Goal: Task Accomplishment & Management: Use online tool/utility

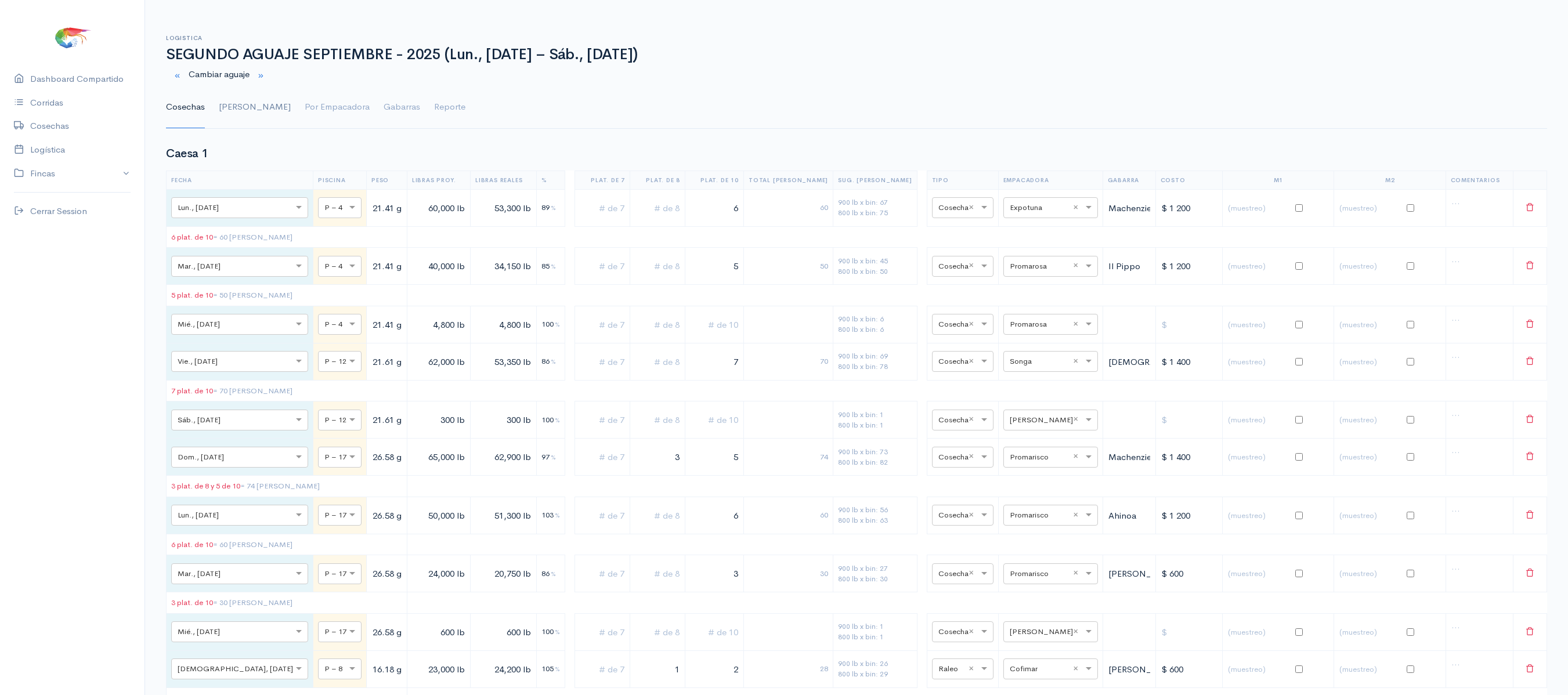
scroll to position [58, 0]
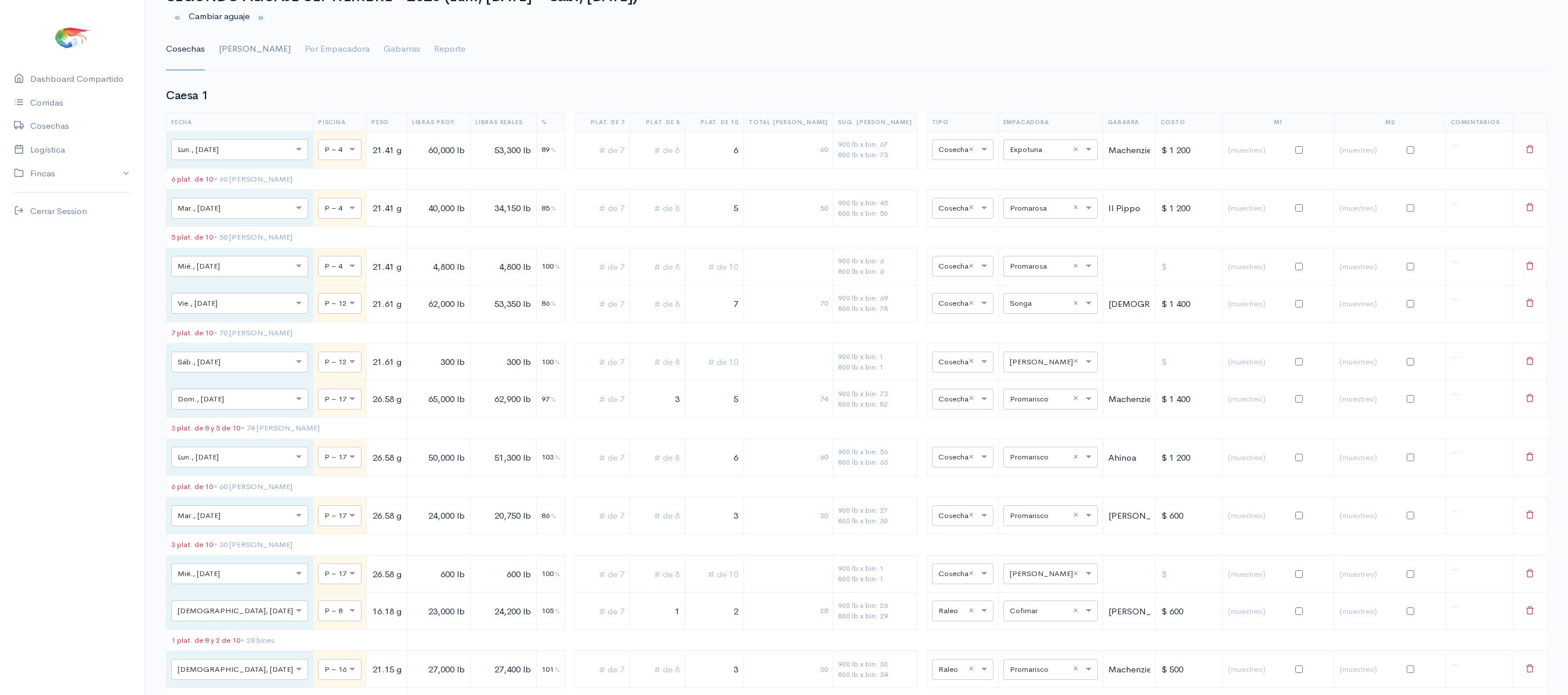
click at [230, 64] on link "[PERSON_NAME]" at bounding box center [254, 49] width 72 height 42
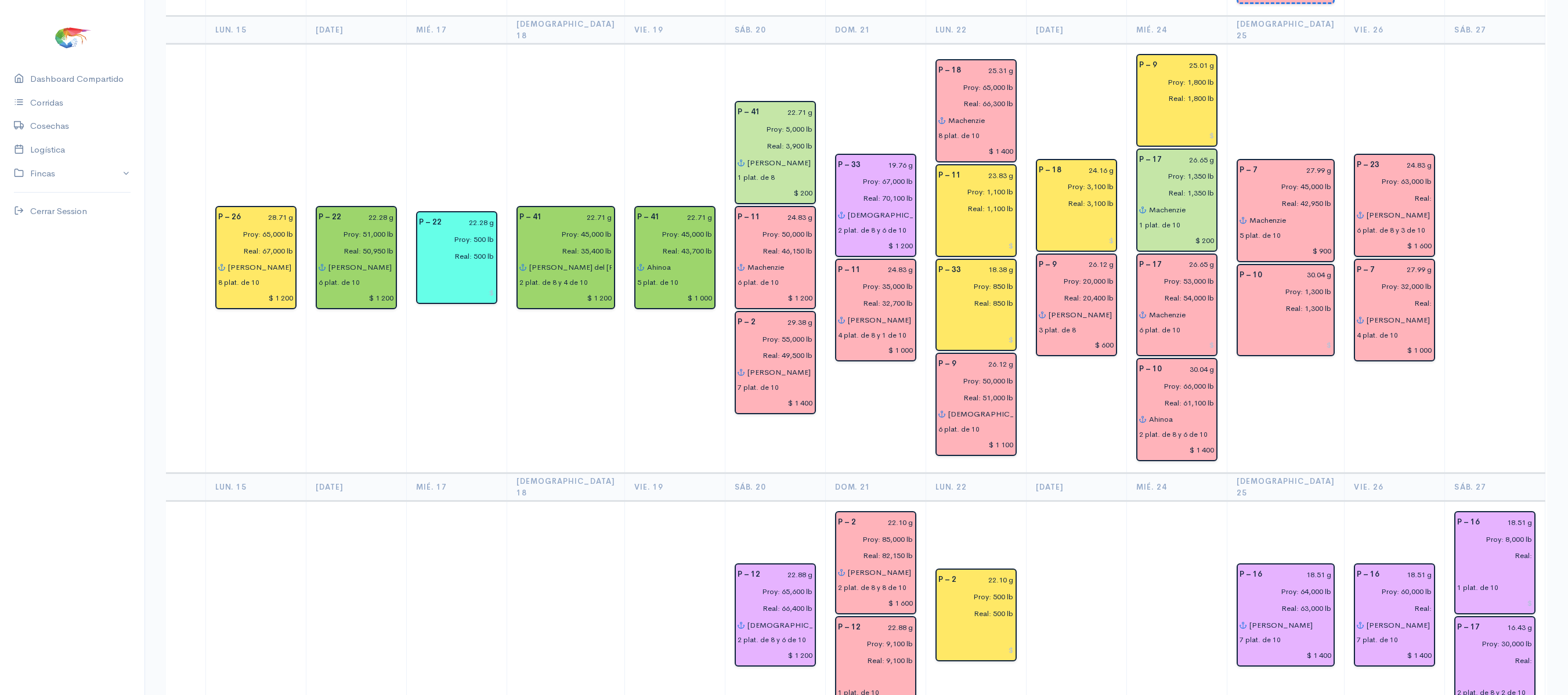
scroll to position [0, 0]
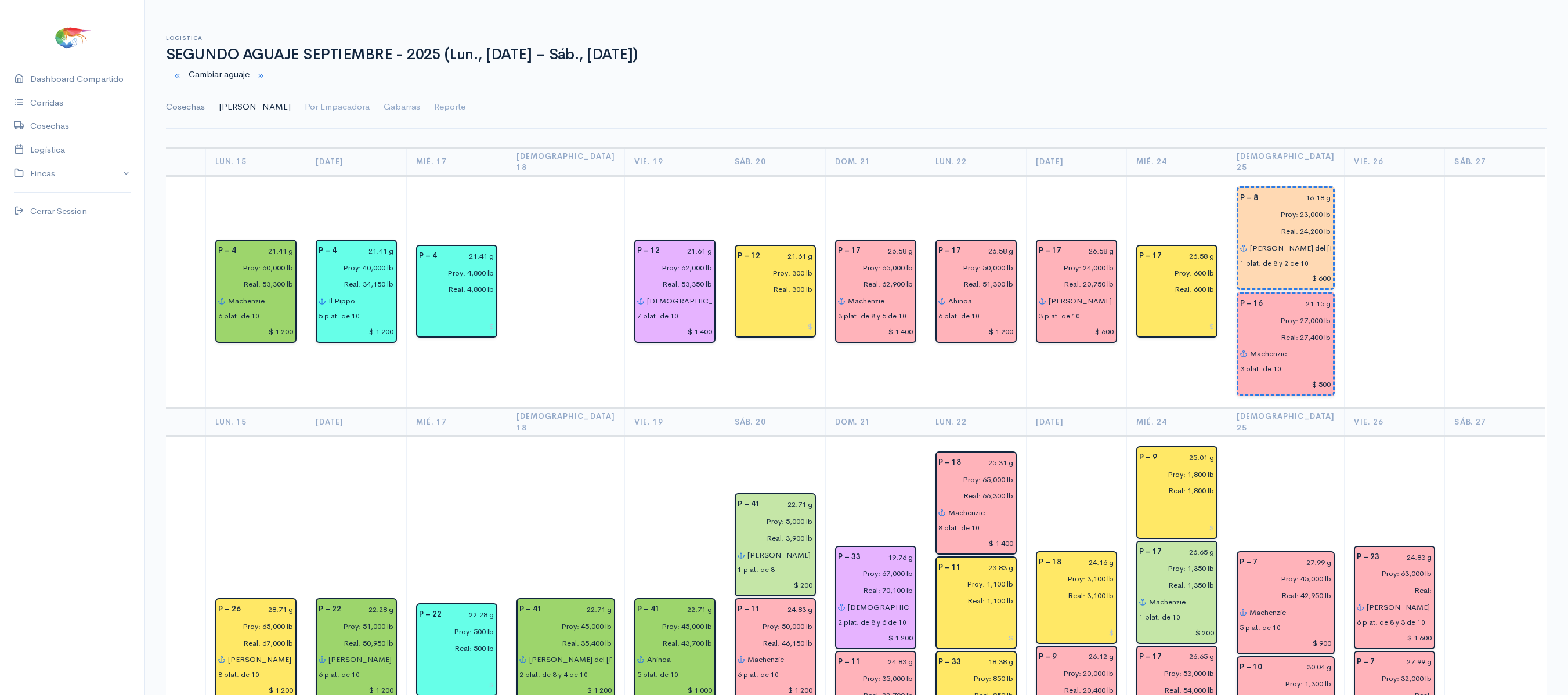
click at [198, 113] on link "Cosechas" at bounding box center [185, 107] width 38 height 42
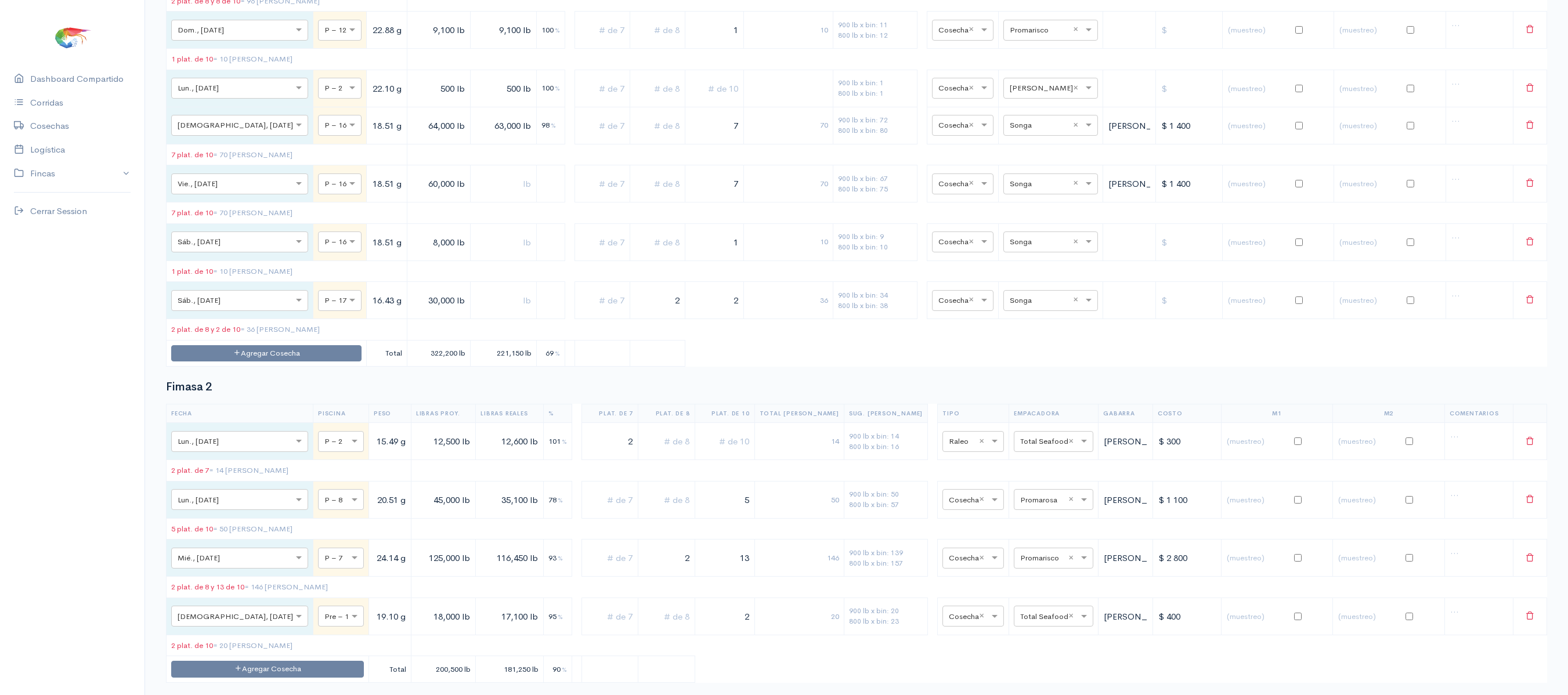
scroll to position [2311, 0]
click at [1010, 246] on input "text" at bounding box center [1040, 241] width 61 height 13
type input "co"
click at [1010, 360] on span "Cofimar" at bounding box center [1009, 362] width 31 height 11
click at [1018, 318] on td "seleccionar empacadora × Songa ×" at bounding box center [1050, 300] width 104 height 37
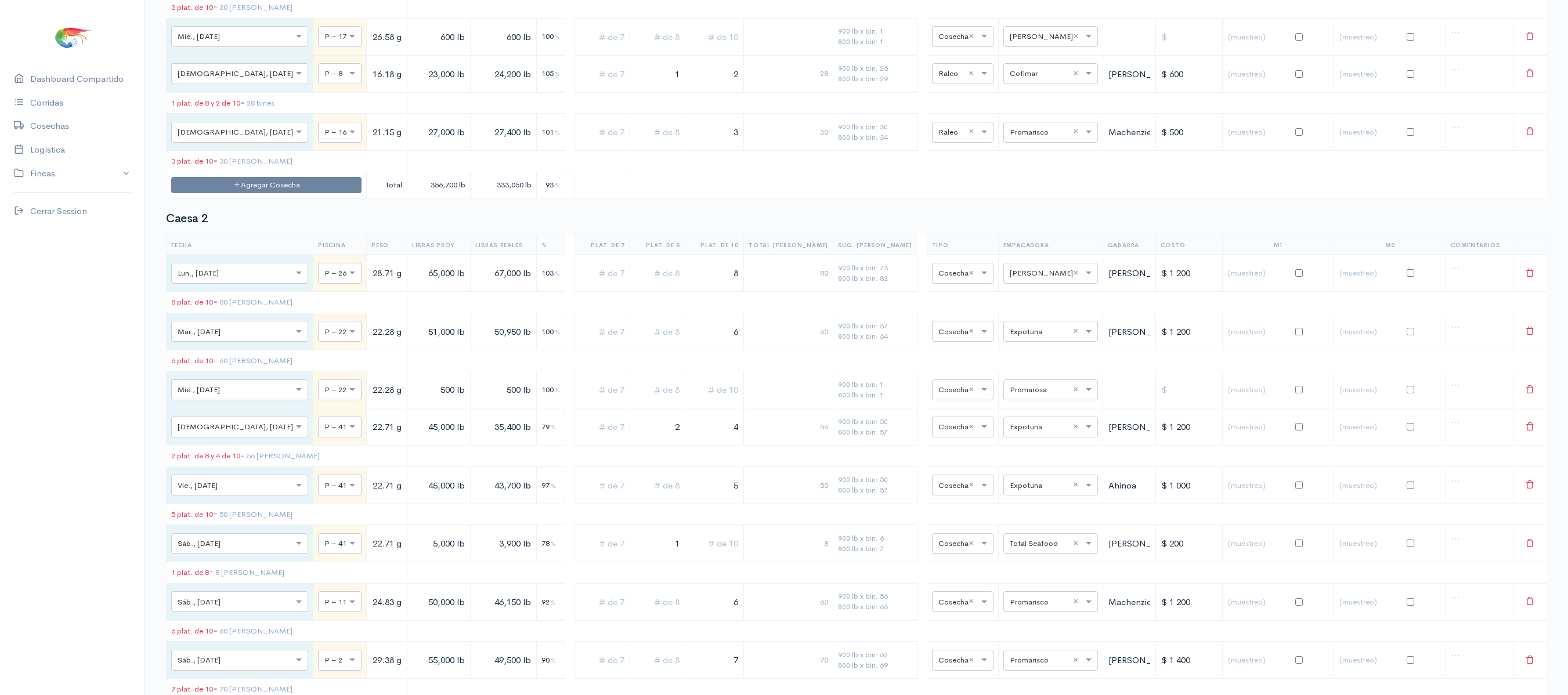
scroll to position [0, 0]
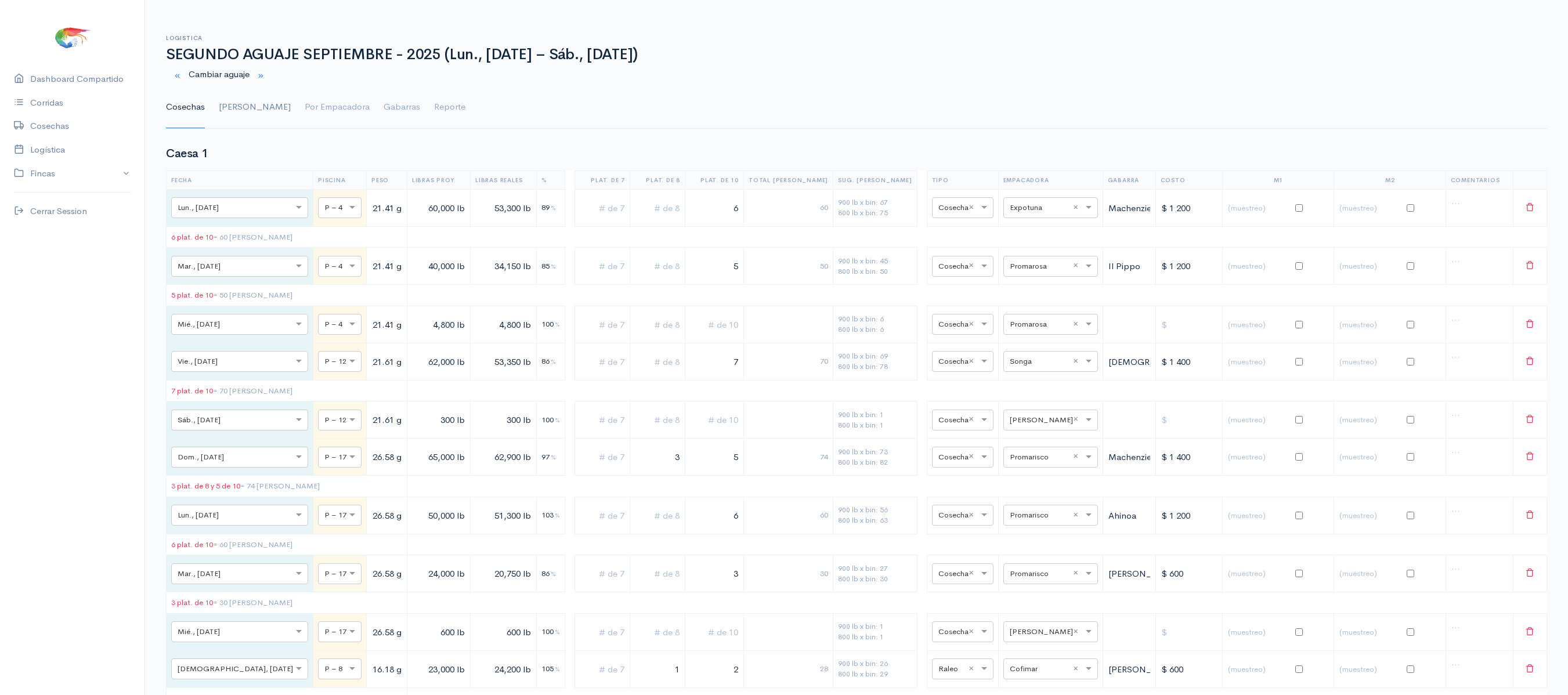
click at [231, 106] on link "[PERSON_NAME]" at bounding box center [254, 107] width 72 height 42
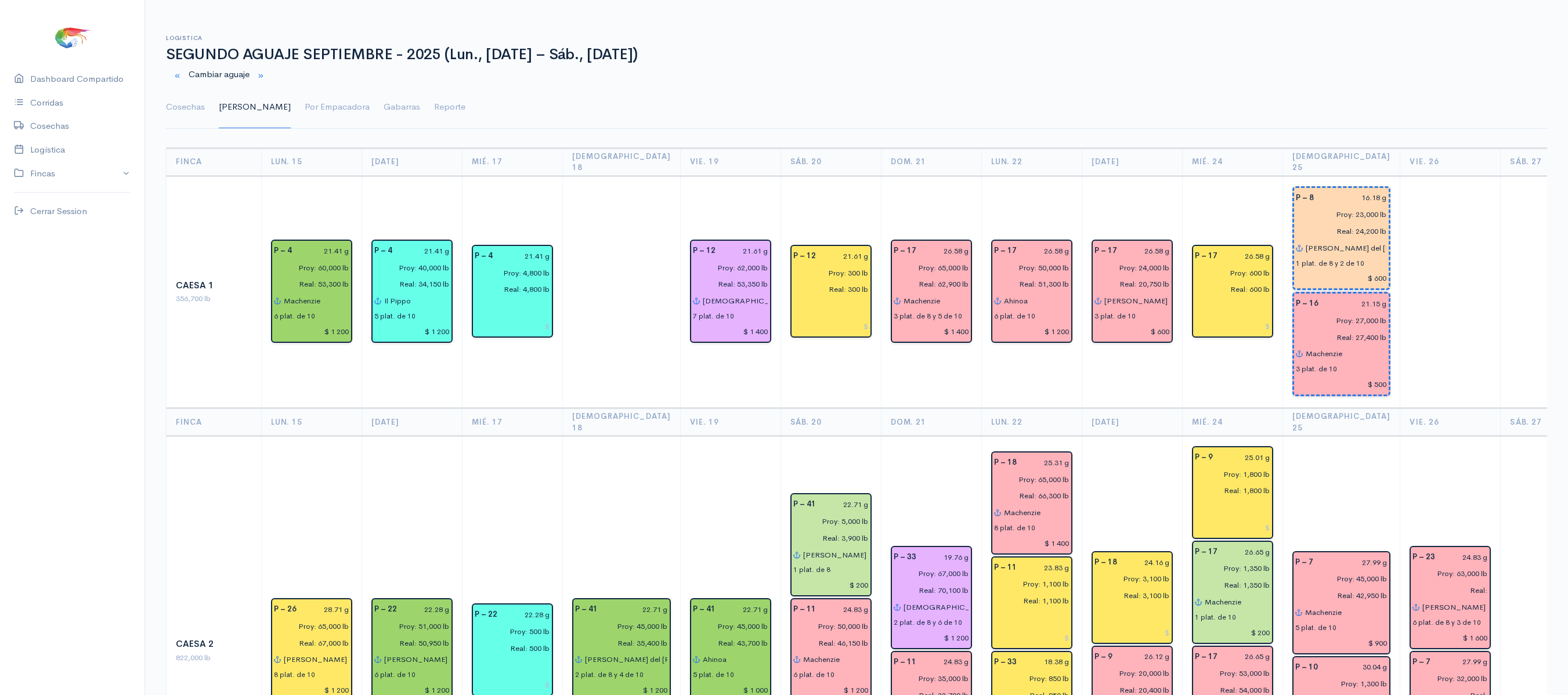
click at [1414, 291] on td at bounding box center [1450, 292] width 100 height 232
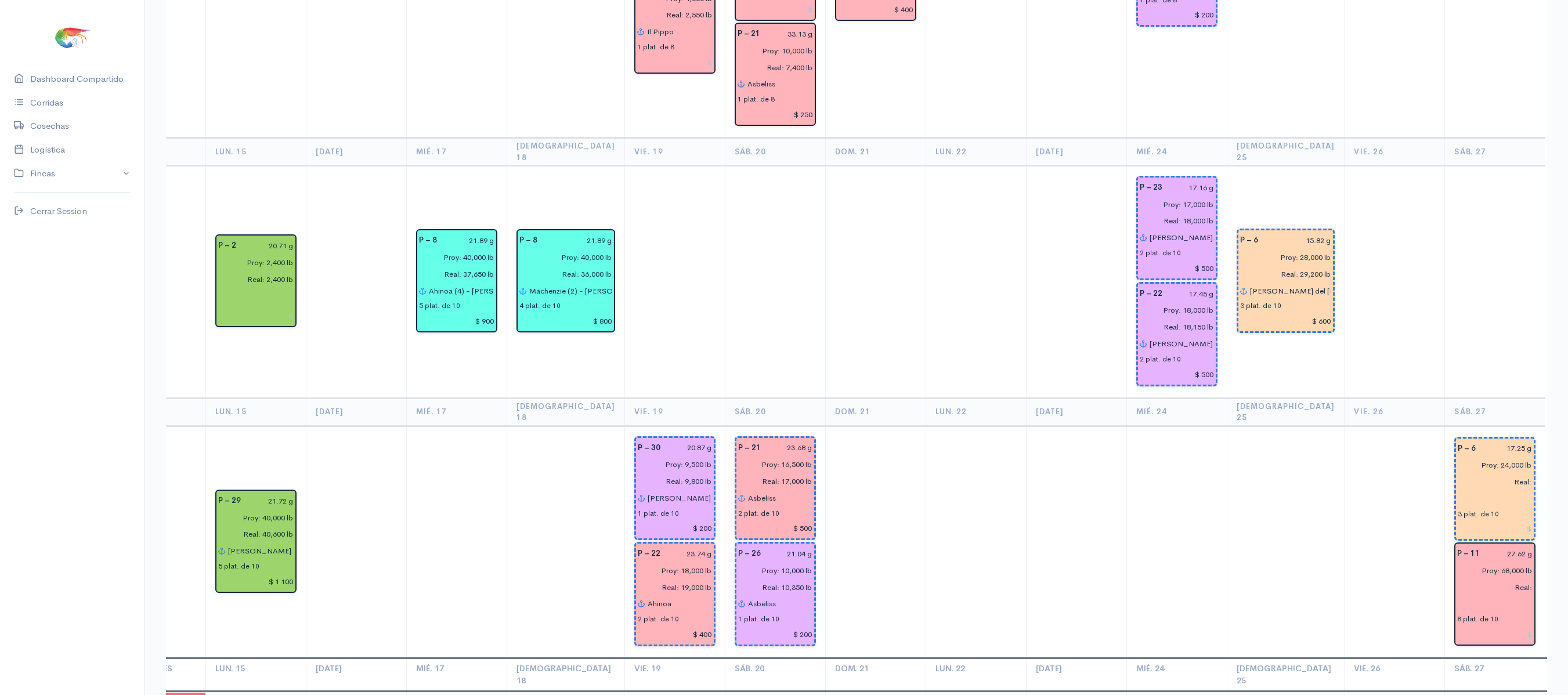
scroll to position [2545, 0]
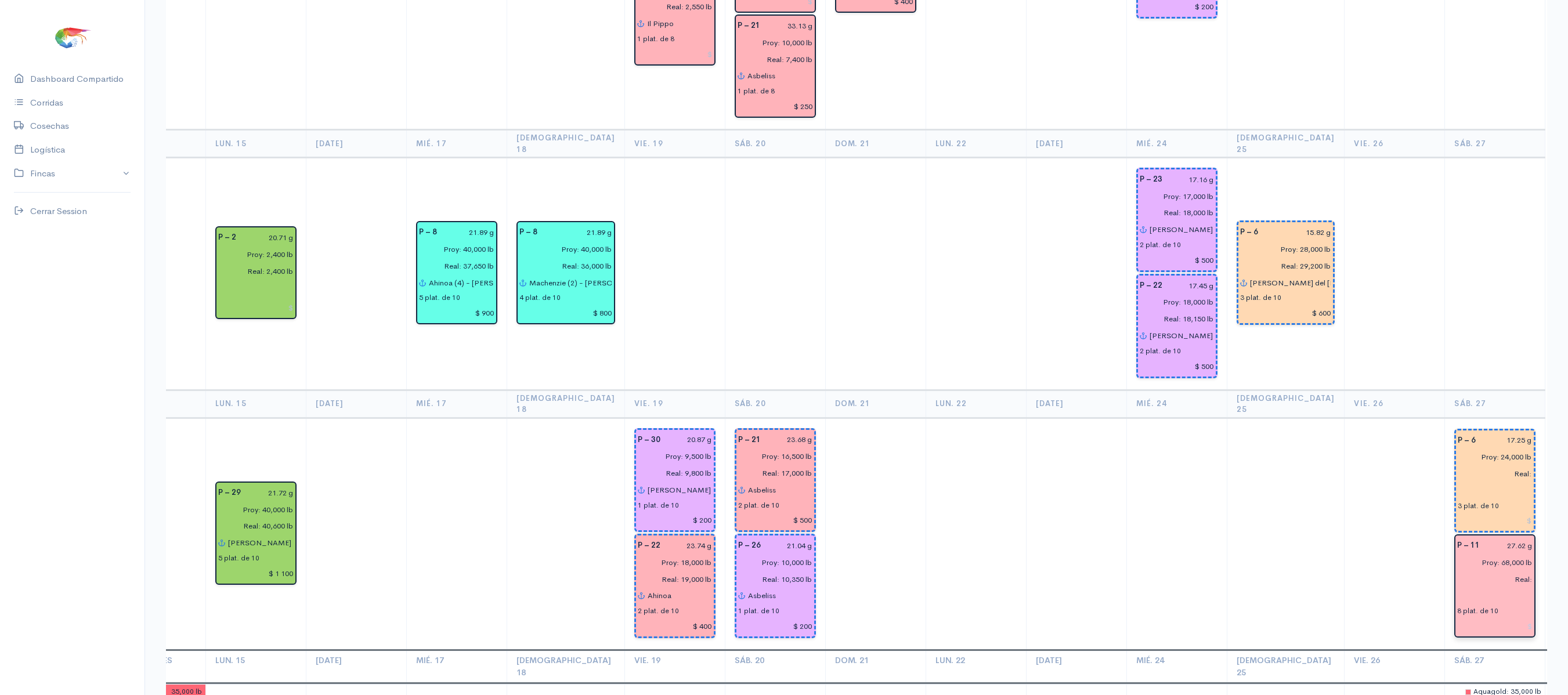
click at [1457, 587] on input "text" at bounding box center [1495, 596] width 76 height 17
click at [1407, 629] on button "Glo ria del Rocio 2" at bounding box center [1464, 640] width 330 height 21
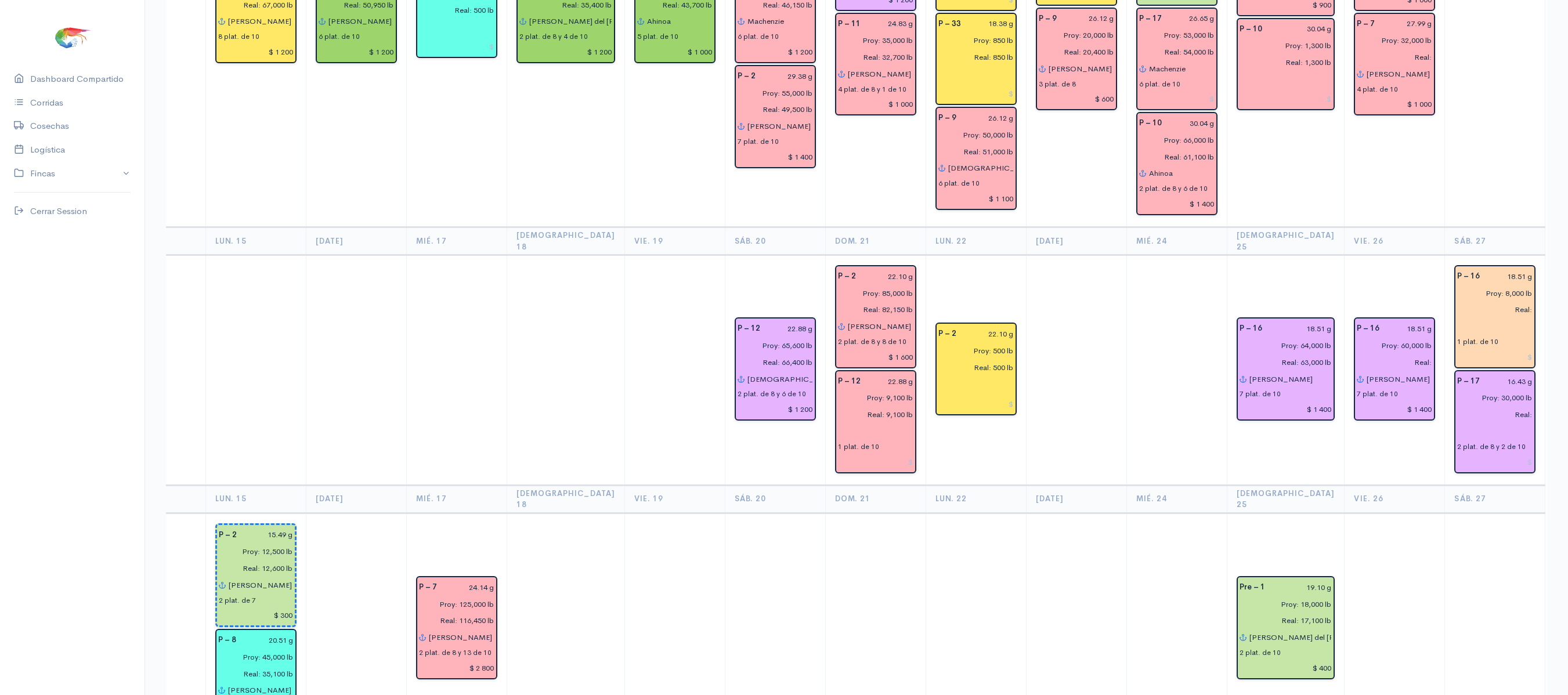
scroll to position [637, 0]
type input "[PERSON_NAME] del [PERSON_NAME] 2"
click at [1457, 319] on input "text" at bounding box center [1495, 328] width 76 height 17
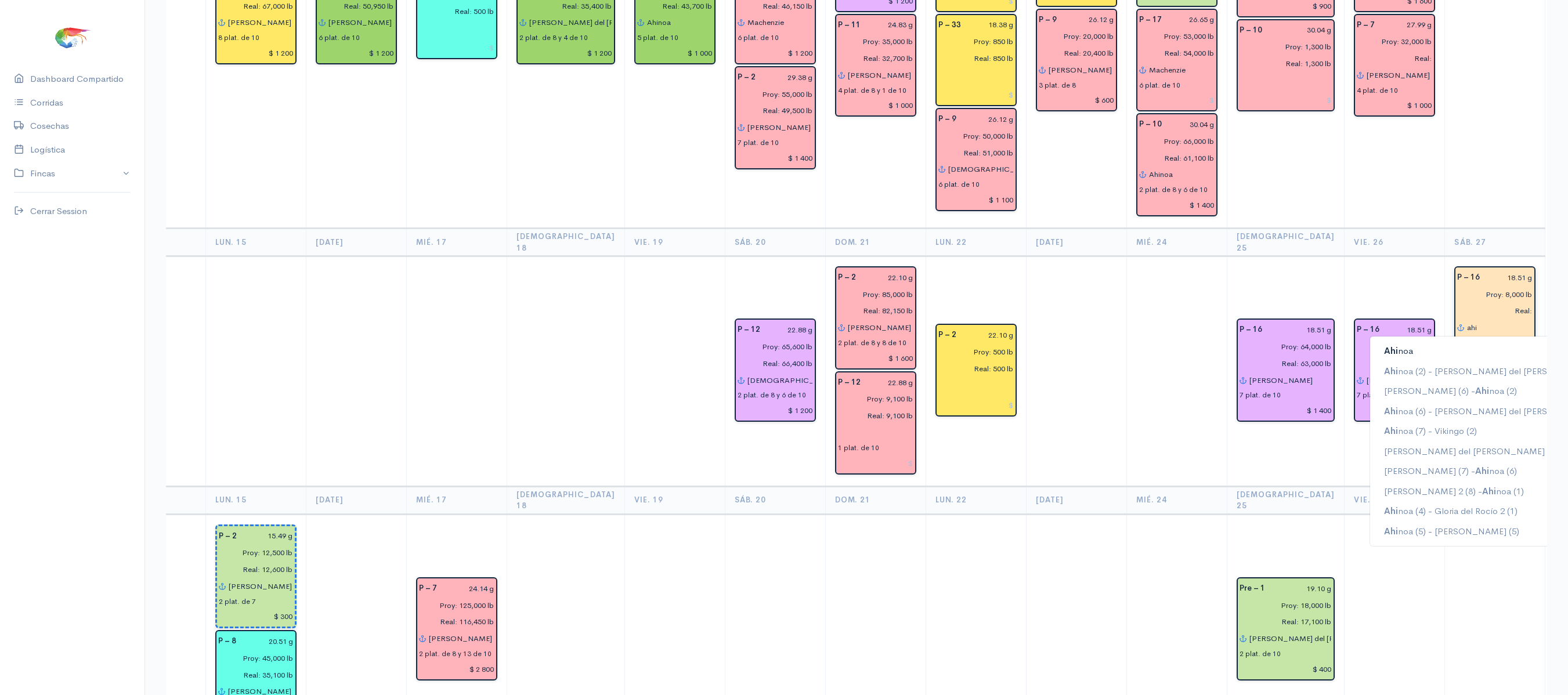
click at [1431, 341] on button "Ahi noa" at bounding box center [1500, 351] width 259 height 21
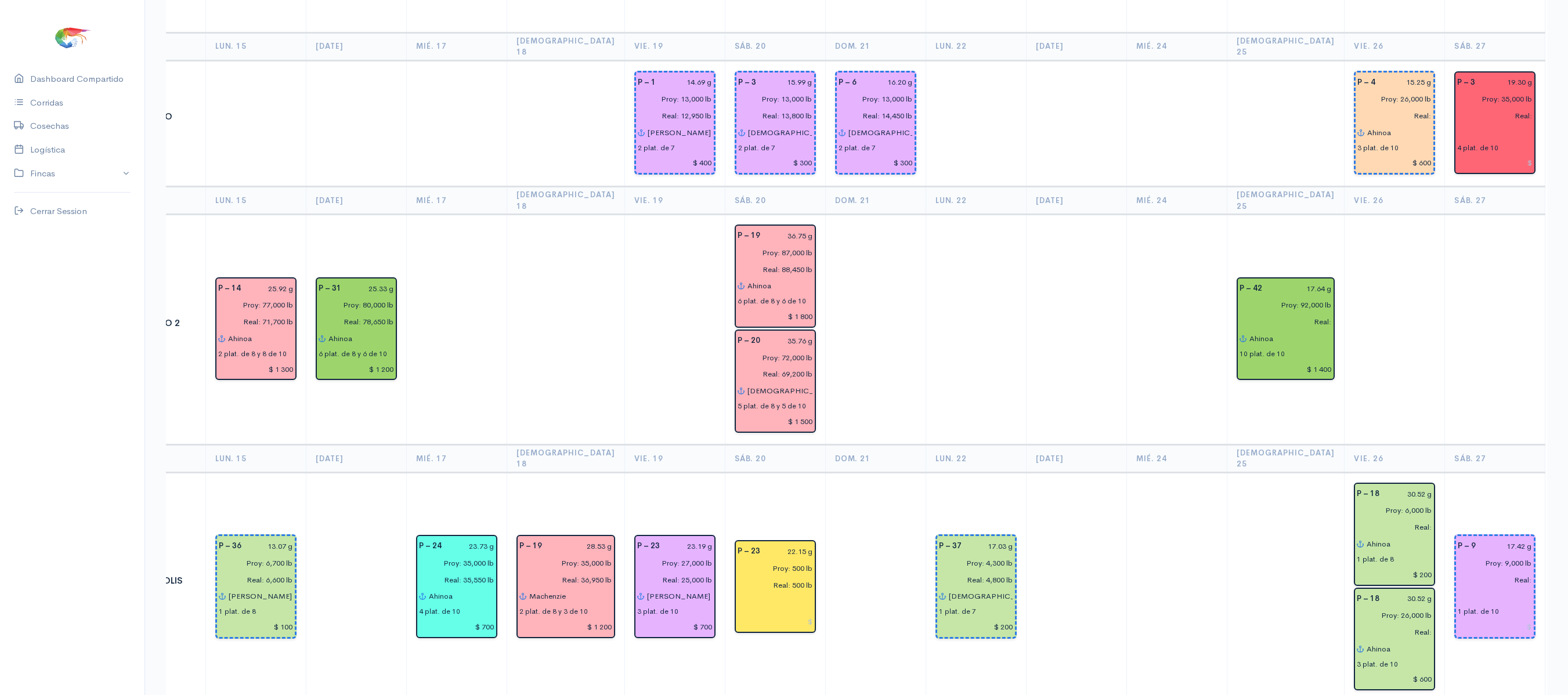
scroll to position [1412, 0]
type input "Ahinoa"
click at [1457, 123] on input "text" at bounding box center [1495, 131] width 76 height 17
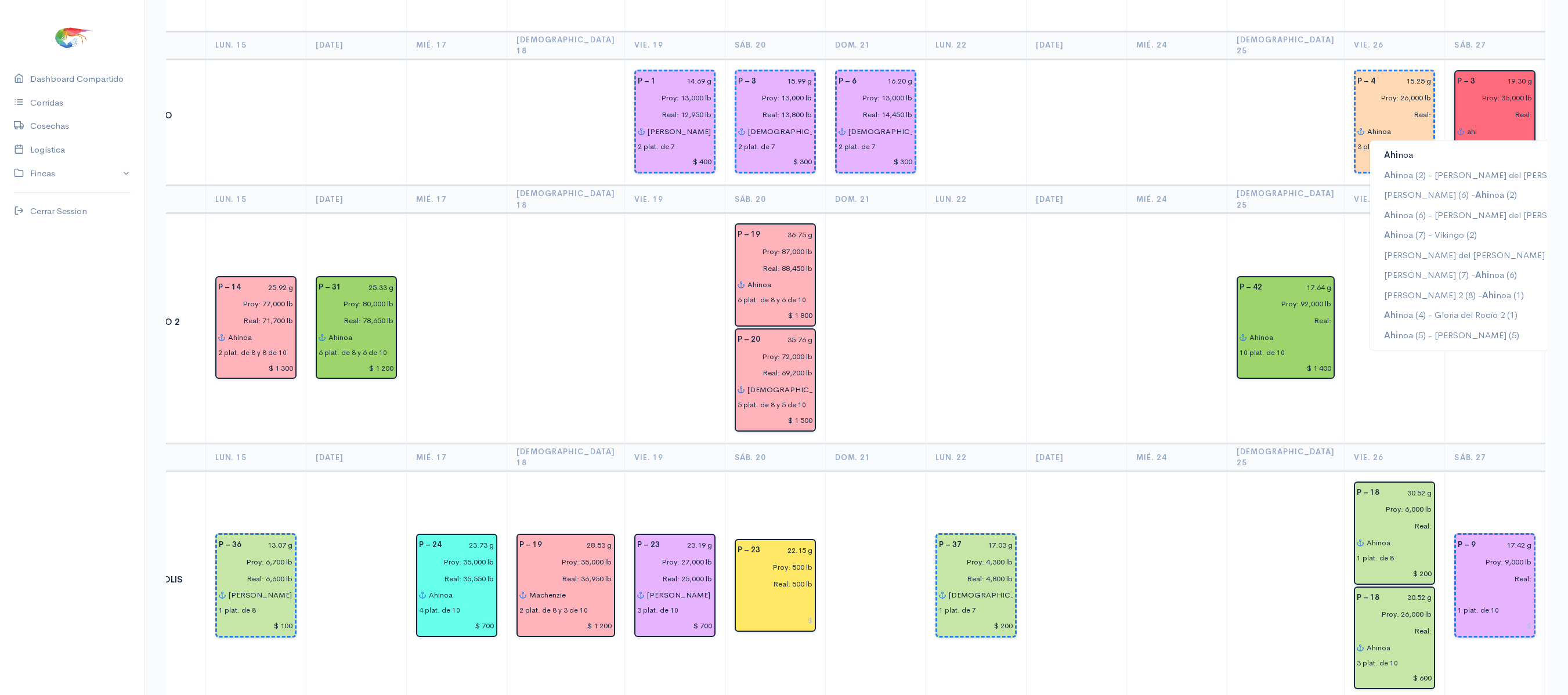
click at [1439, 145] on button "Ahi noa" at bounding box center [1500, 155] width 259 height 21
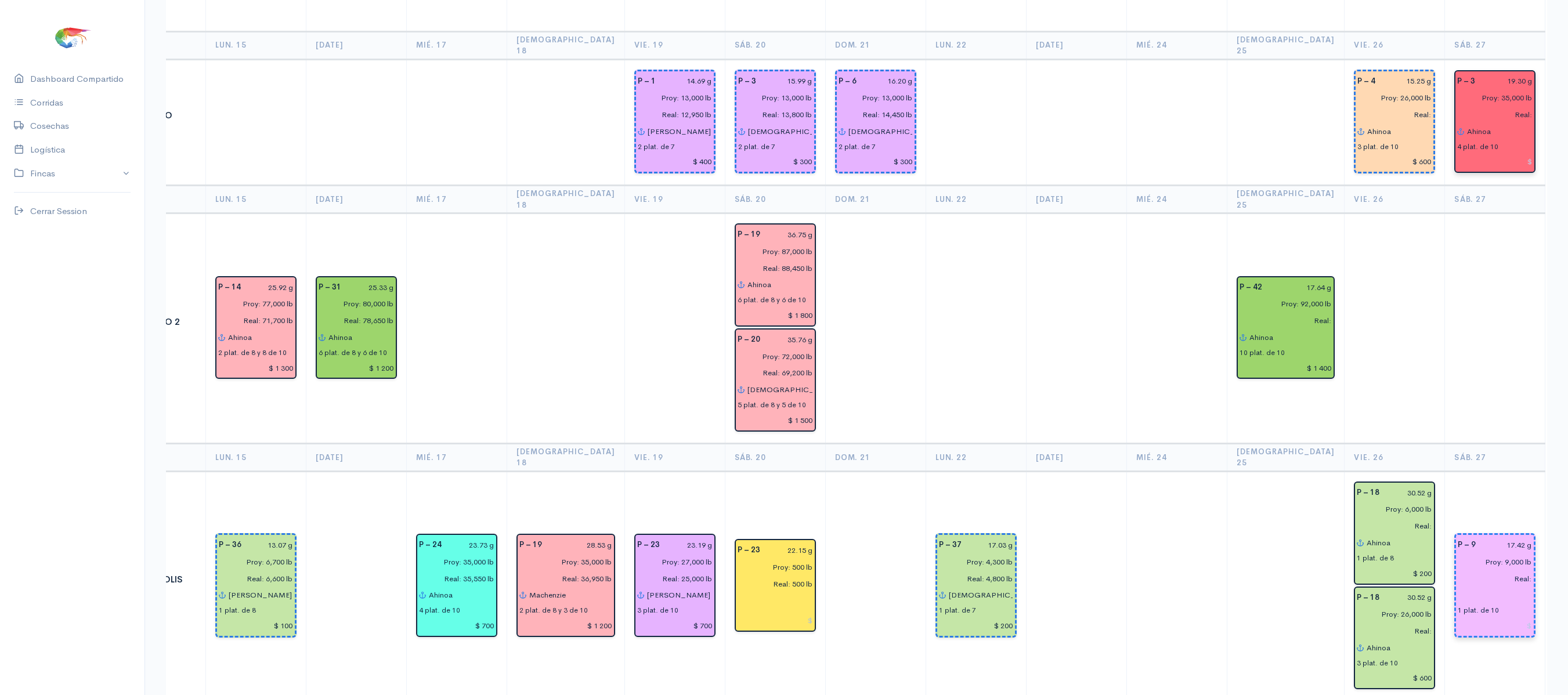
type input "Ahinoa"
click at [1460, 570] on input "Real:" at bounding box center [1491, 579] width 82 height 17
click at [1458, 586] on input "text" at bounding box center [1495, 595] width 74 height 17
click at [1482, 384] on span "Ab" at bounding box center [1487, 390] width 11 height 11
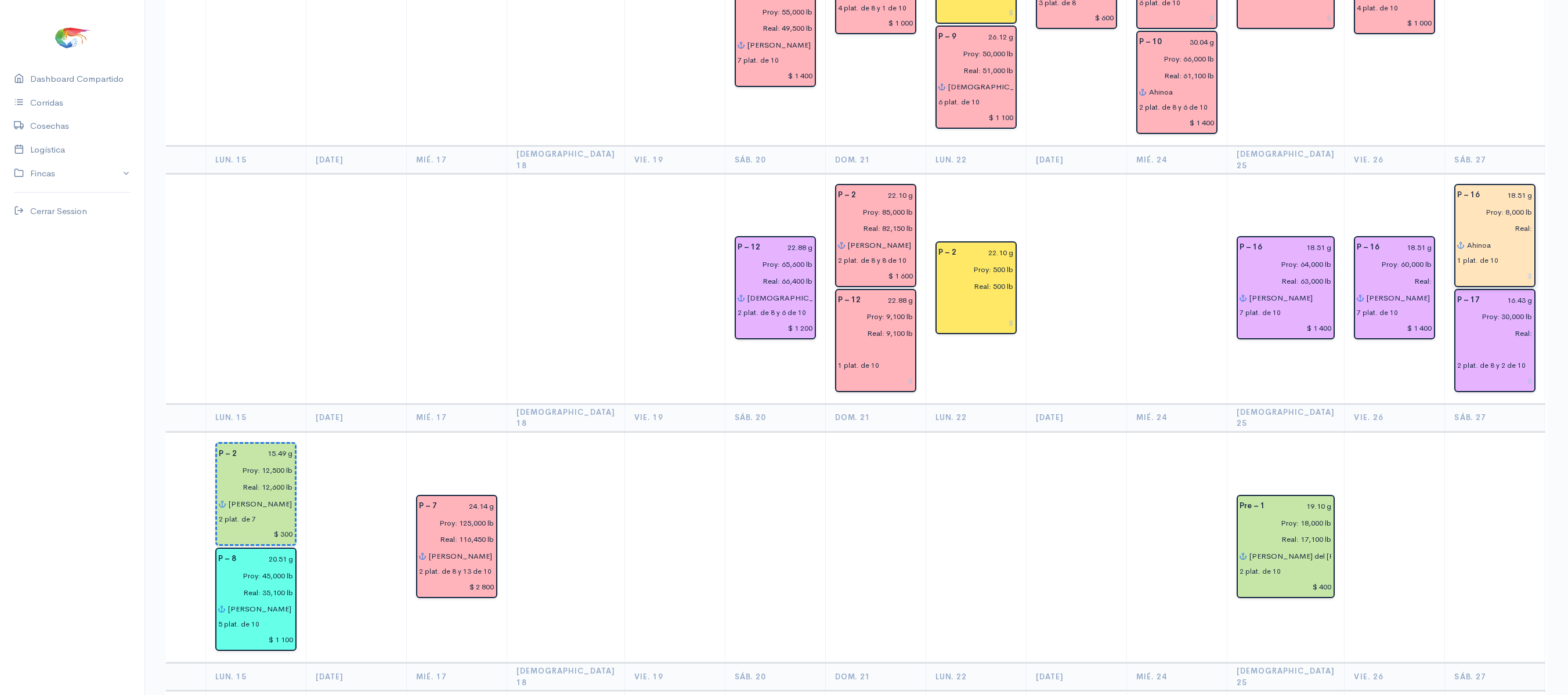
scroll to position [702, 0]
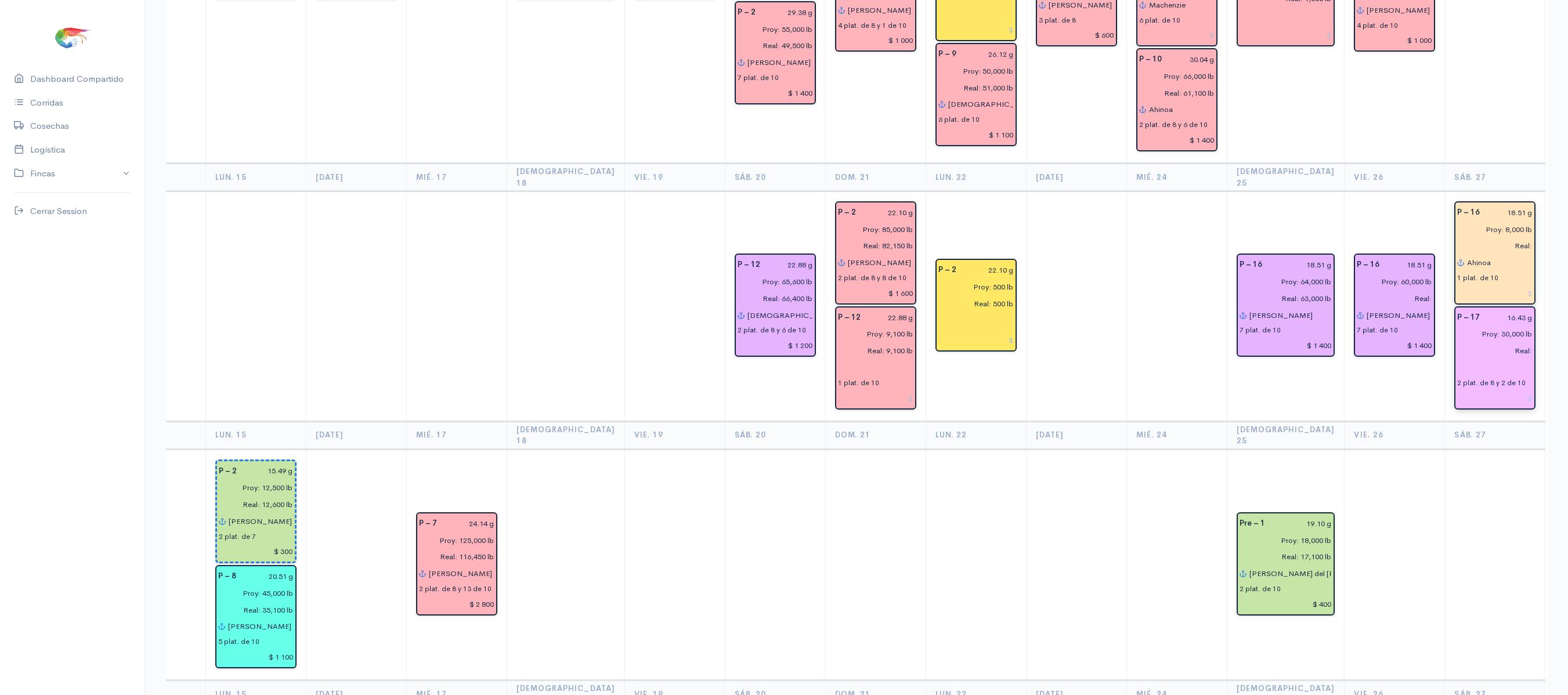
type input "[PERSON_NAME]"
click at [1457, 359] on input "text" at bounding box center [1495, 367] width 76 height 17
click at [1481, 385] on ngb-highlight "Ab el Elian" at bounding box center [1501, 391] width 39 height 11
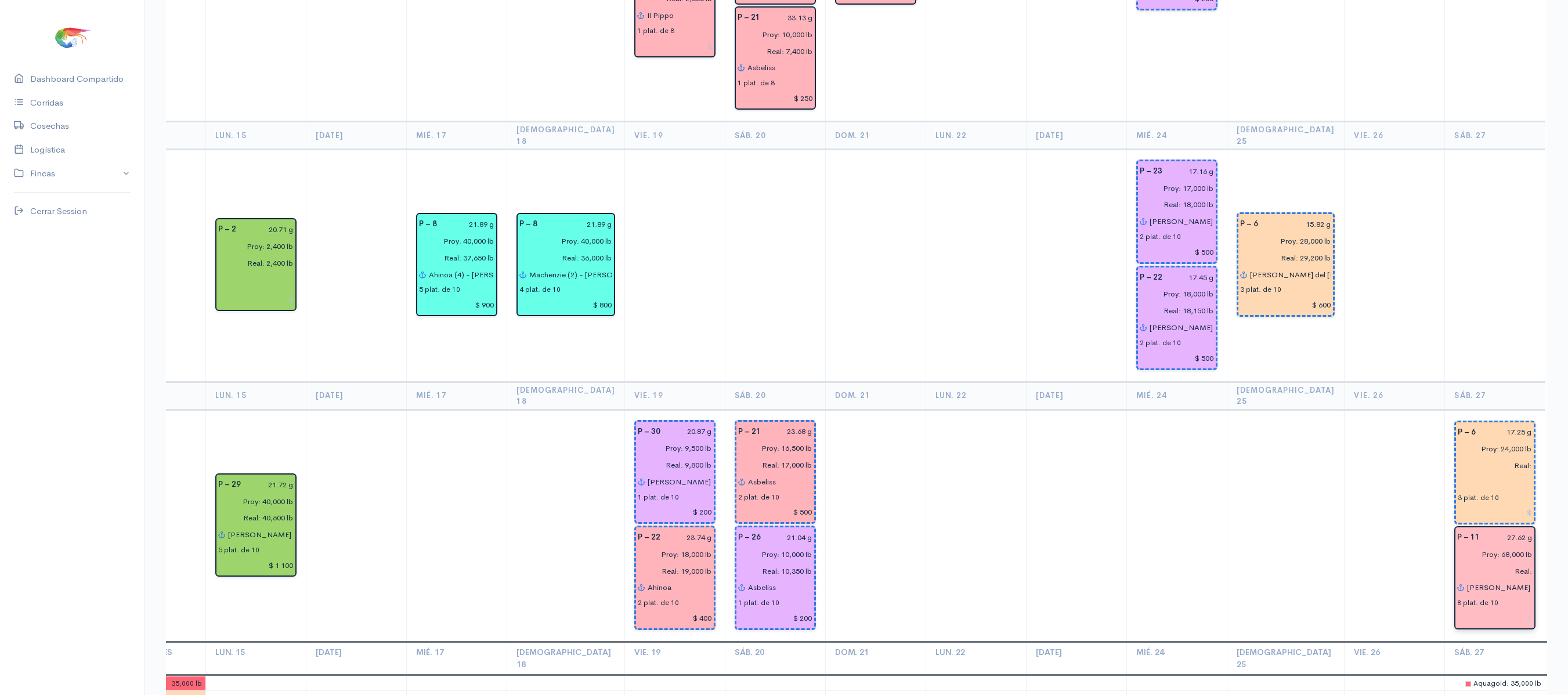
scroll to position [2559, 0]
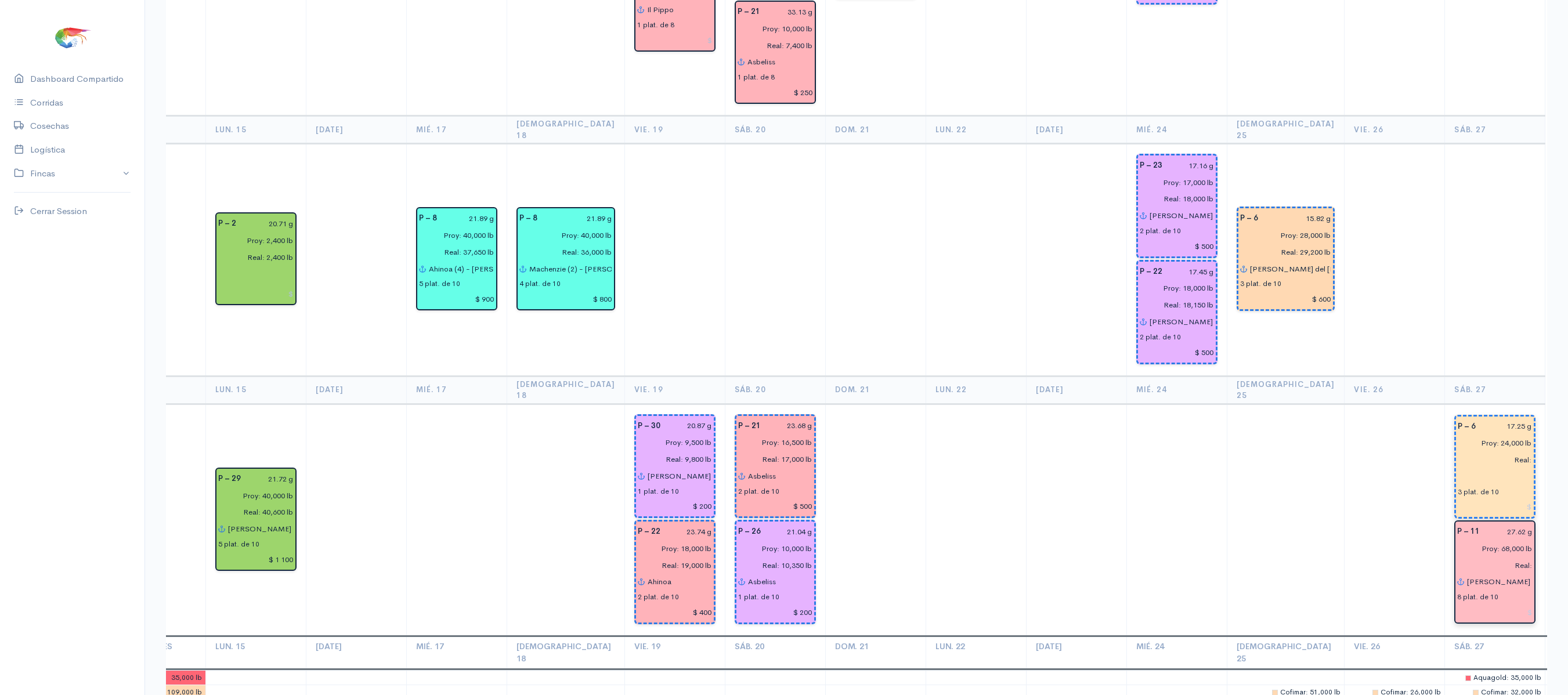
type input "[PERSON_NAME]"
click at [1458, 468] on input "text" at bounding box center [1495, 477] width 74 height 17
click at [1482, 495] on ngb-highlight "Ab el Elian" at bounding box center [1501, 500] width 39 height 11
type input "[PERSON_NAME]"
click at [1301, 404] on td at bounding box center [1286, 520] width 118 height 232
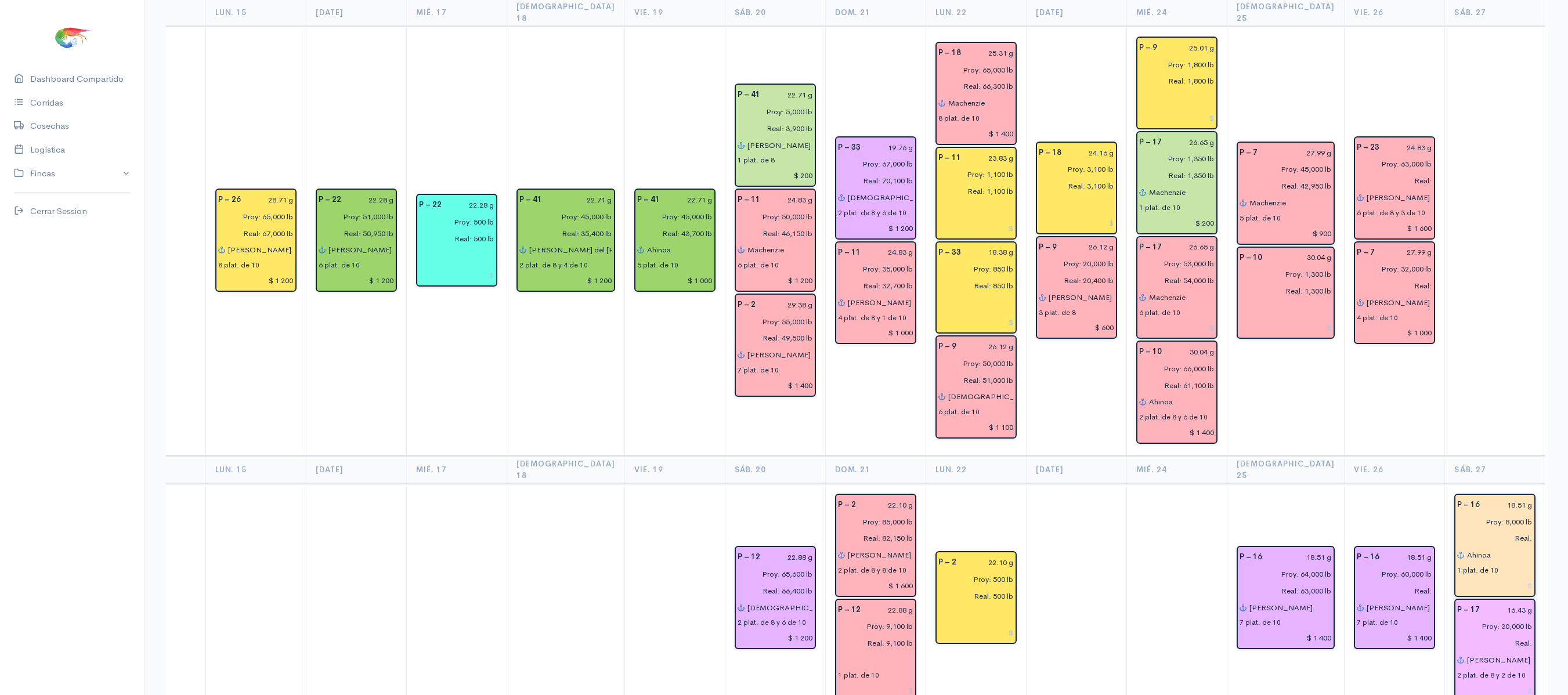
scroll to position [0, 0]
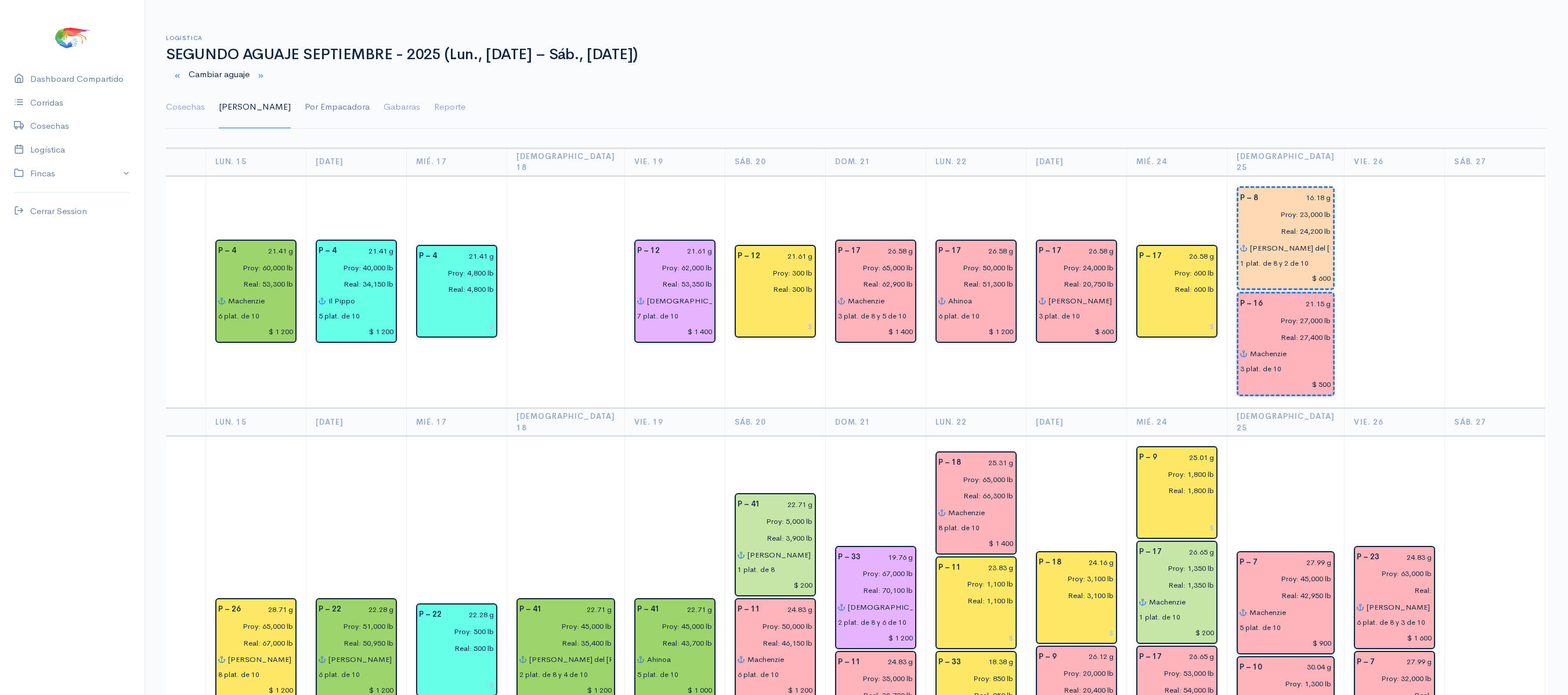
click at [305, 108] on link "Por Empacadora" at bounding box center [336, 107] width 65 height 42
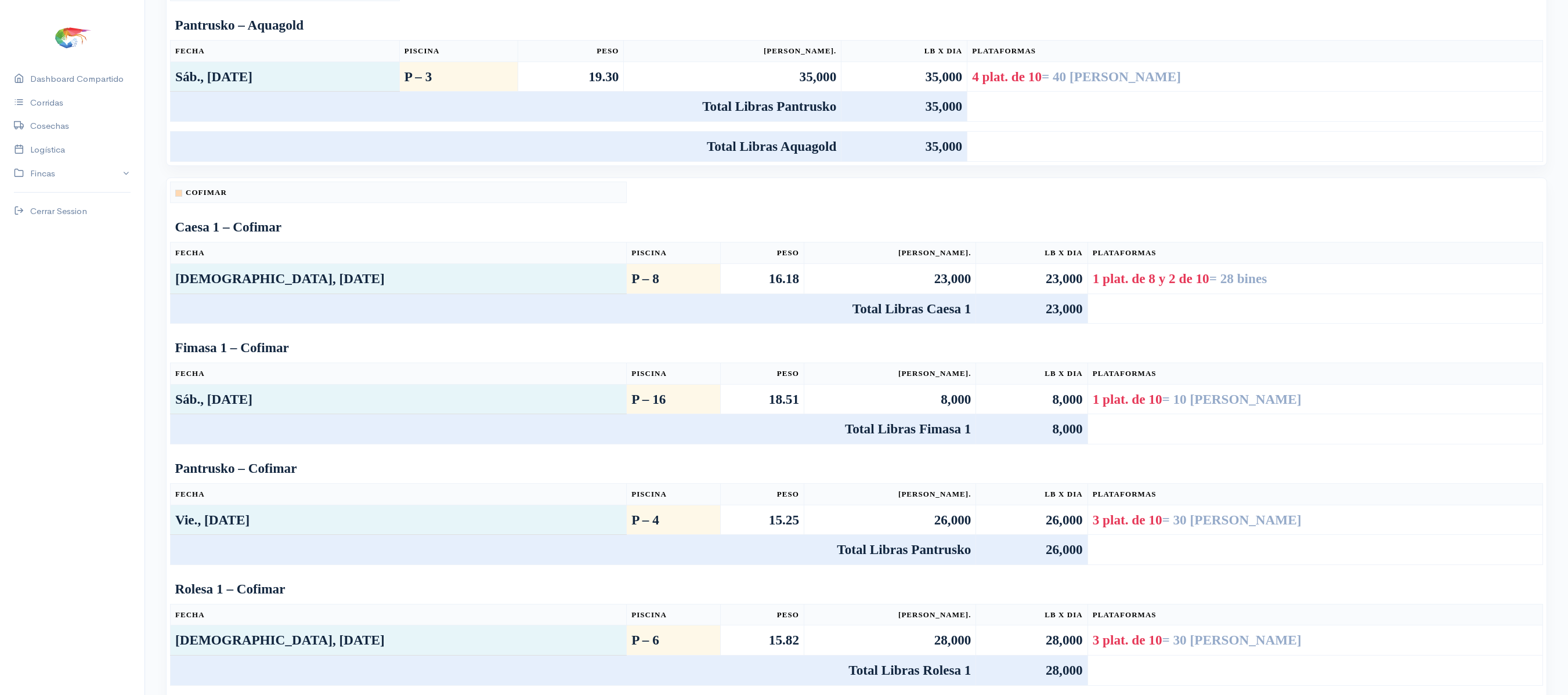
scroll to position [217, 0]
click at [804, 363] on td "Fimasa 1 – Cofimar" at bounding box center [857, 349] width 1373 height 30
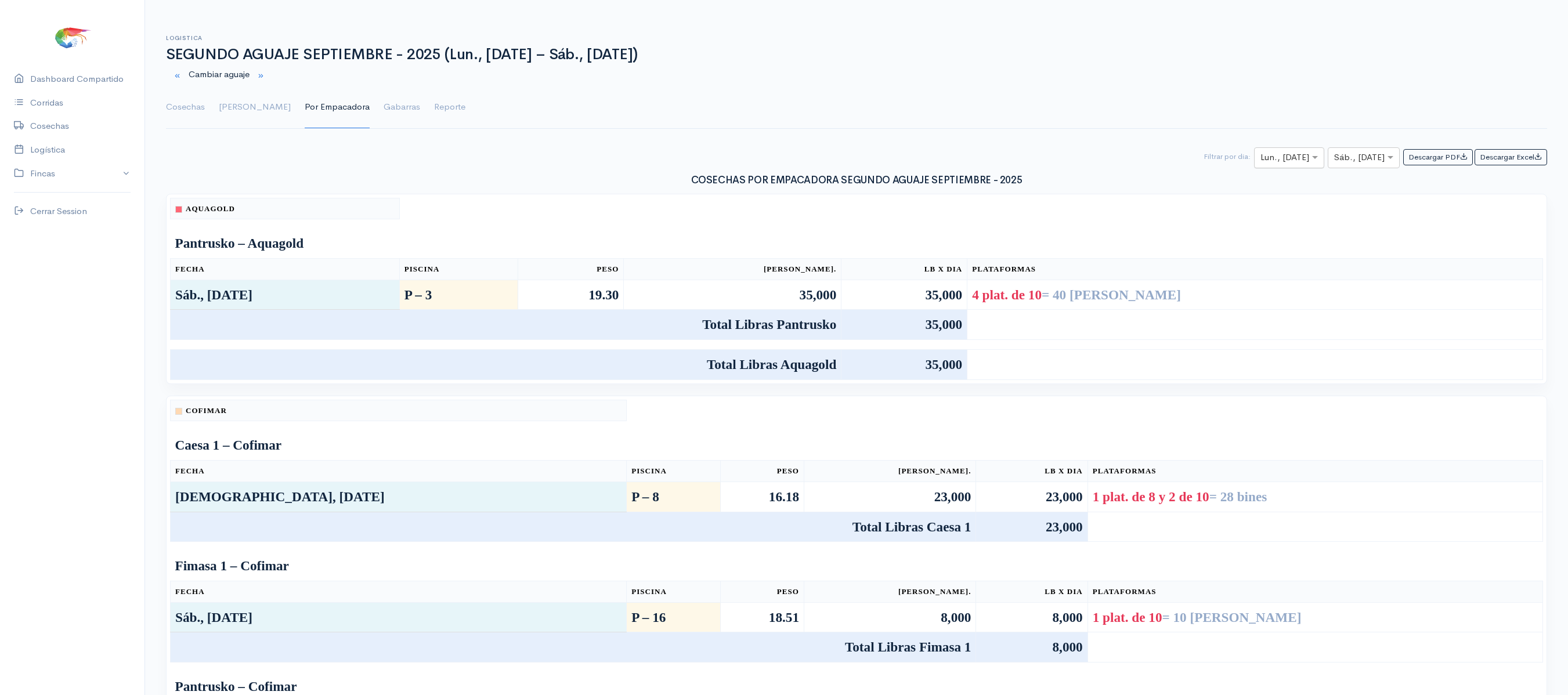
click at [1268, 155] on input "text" at bounding box center [1278, 157] width 37 height 14
type input "27"
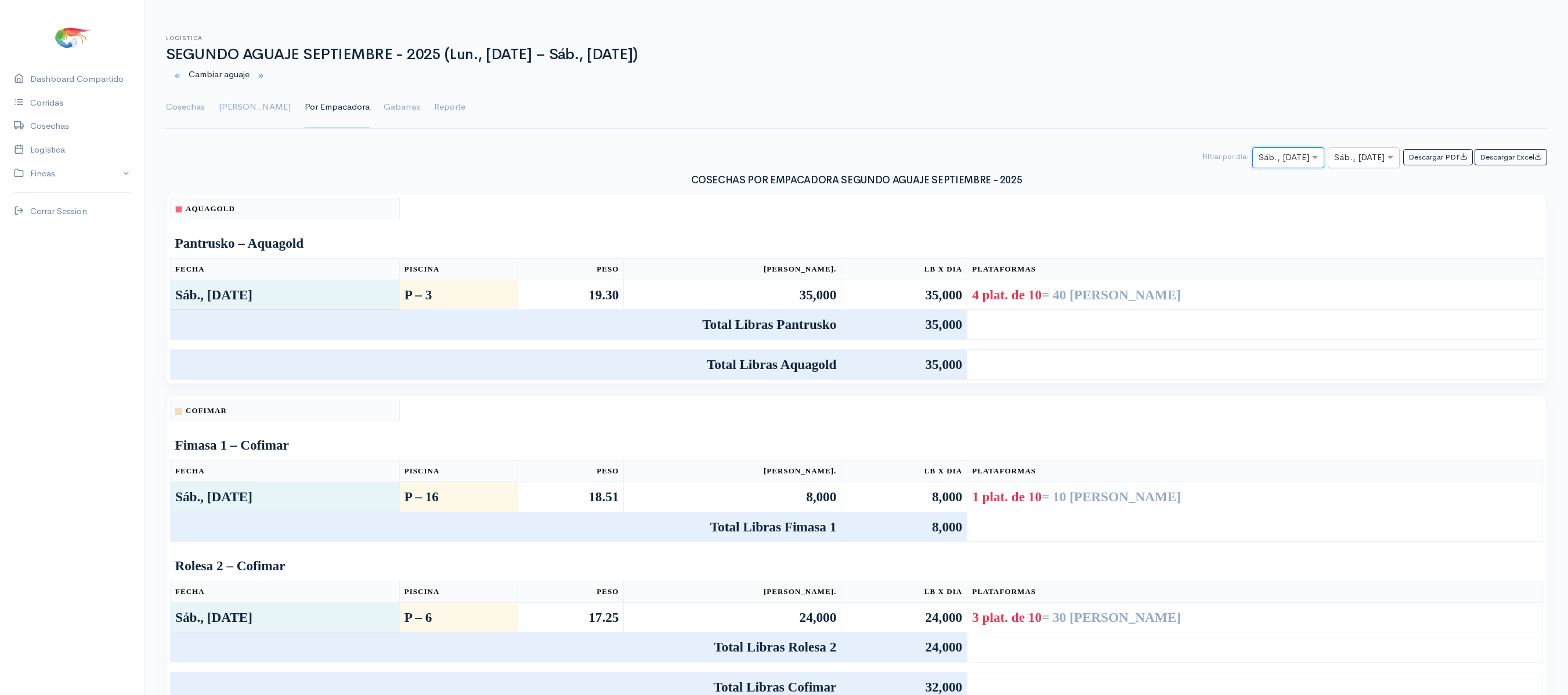
click at [1359, 165] on input "text" at bounding box center [1353, 157] width 38 height 14
click at [1349, 298] on span "Sáb., [DATE]" at bounding box center [1351, 299] width 51 height 11
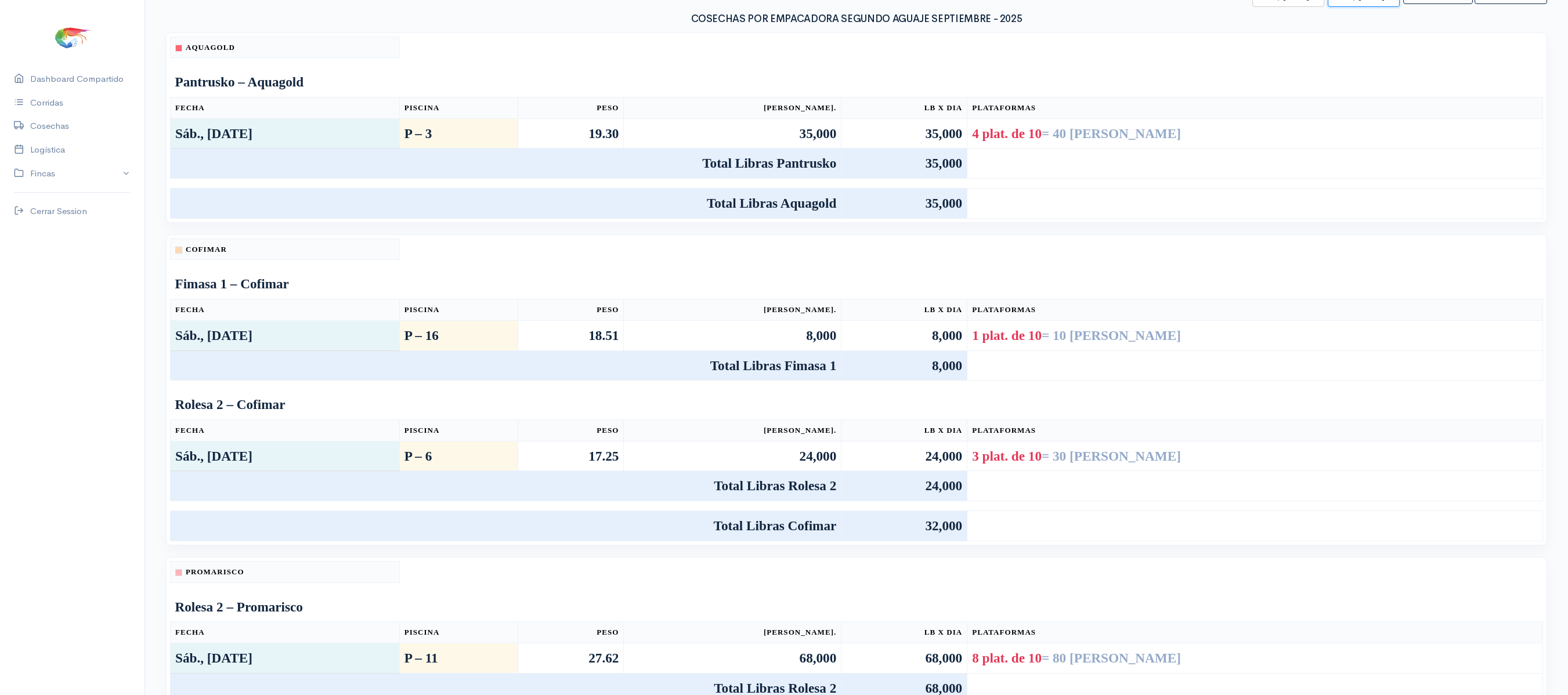
scroll to position [0, 0]
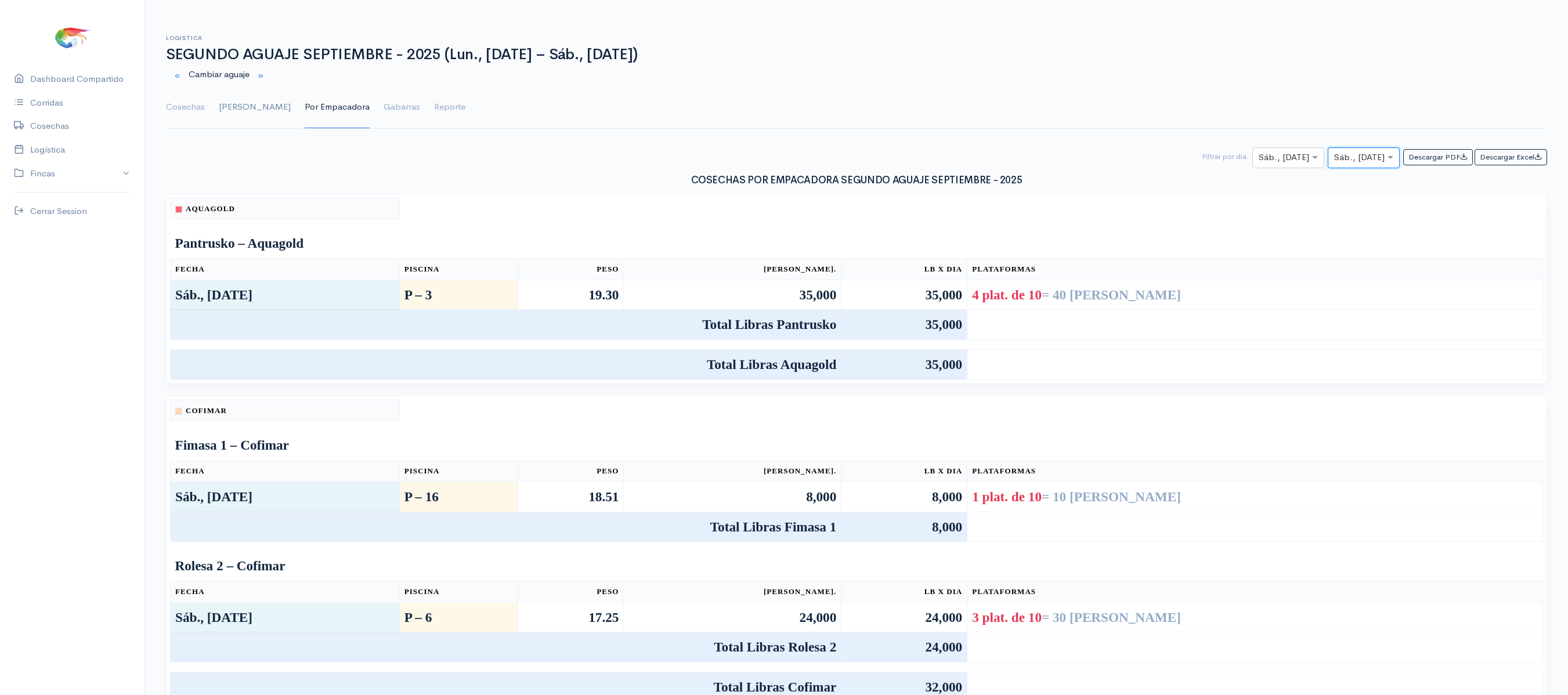
click at [220, 108] on link "[PERSON_NAME]" at bounding box center [254, 107] width 72 height 42
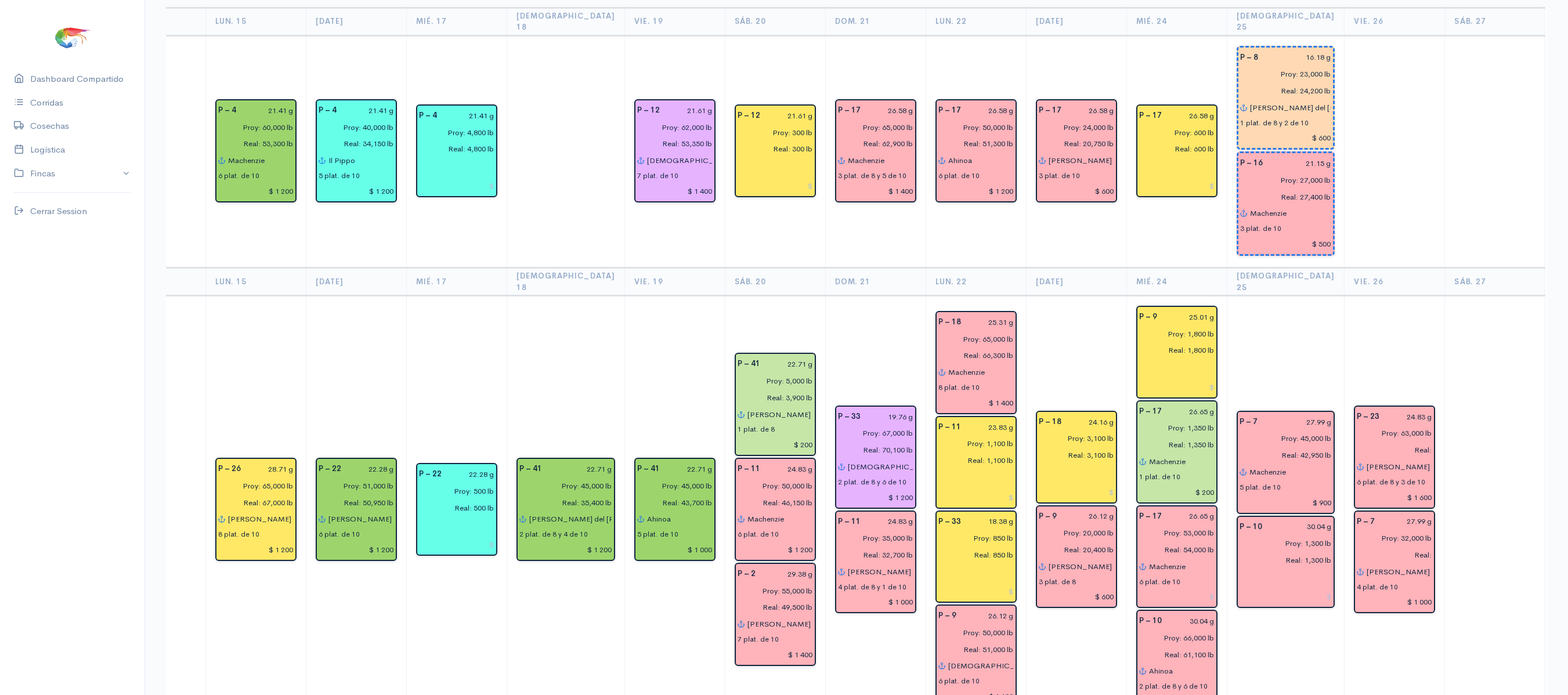
scroll to position [37, 0]
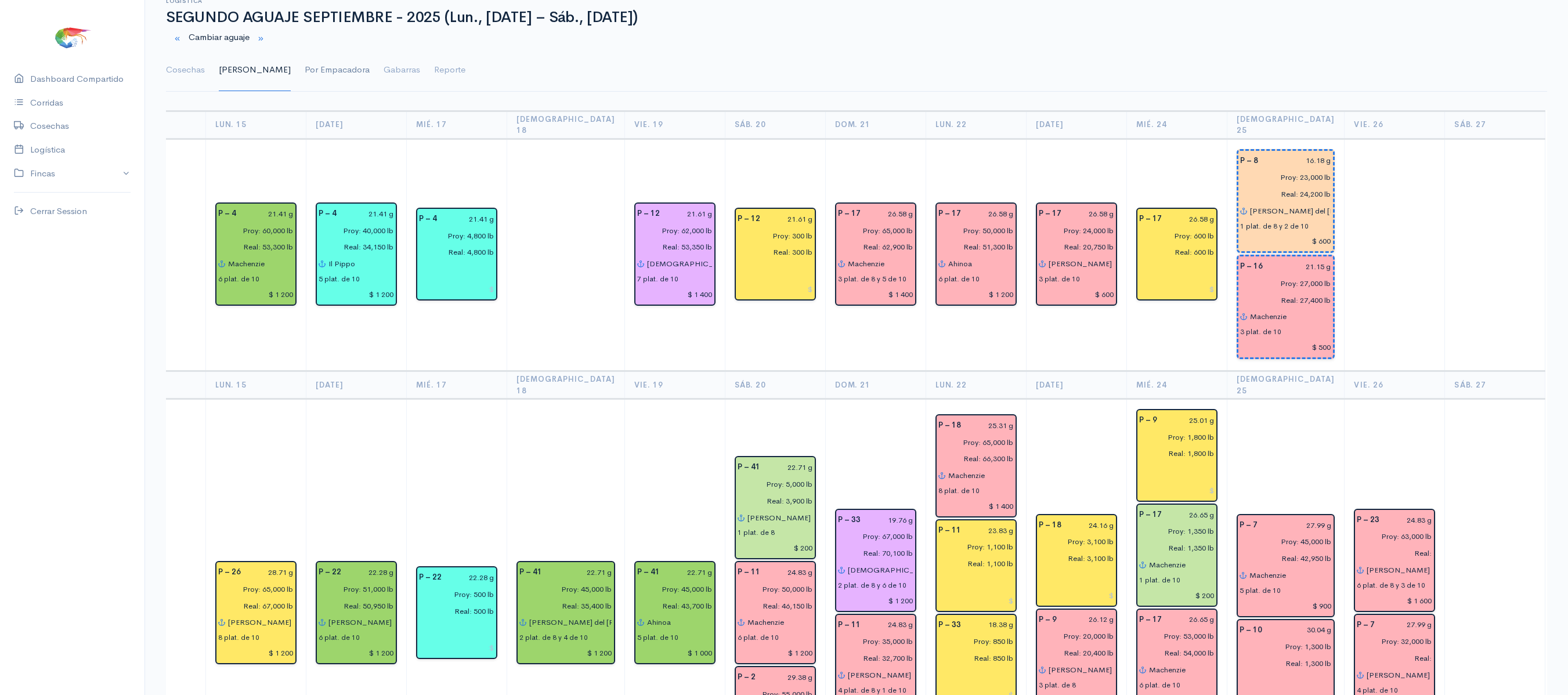
click at [305, 82] on link "Por Empacadora" at bounding box center [336, 70] width 65 height 42
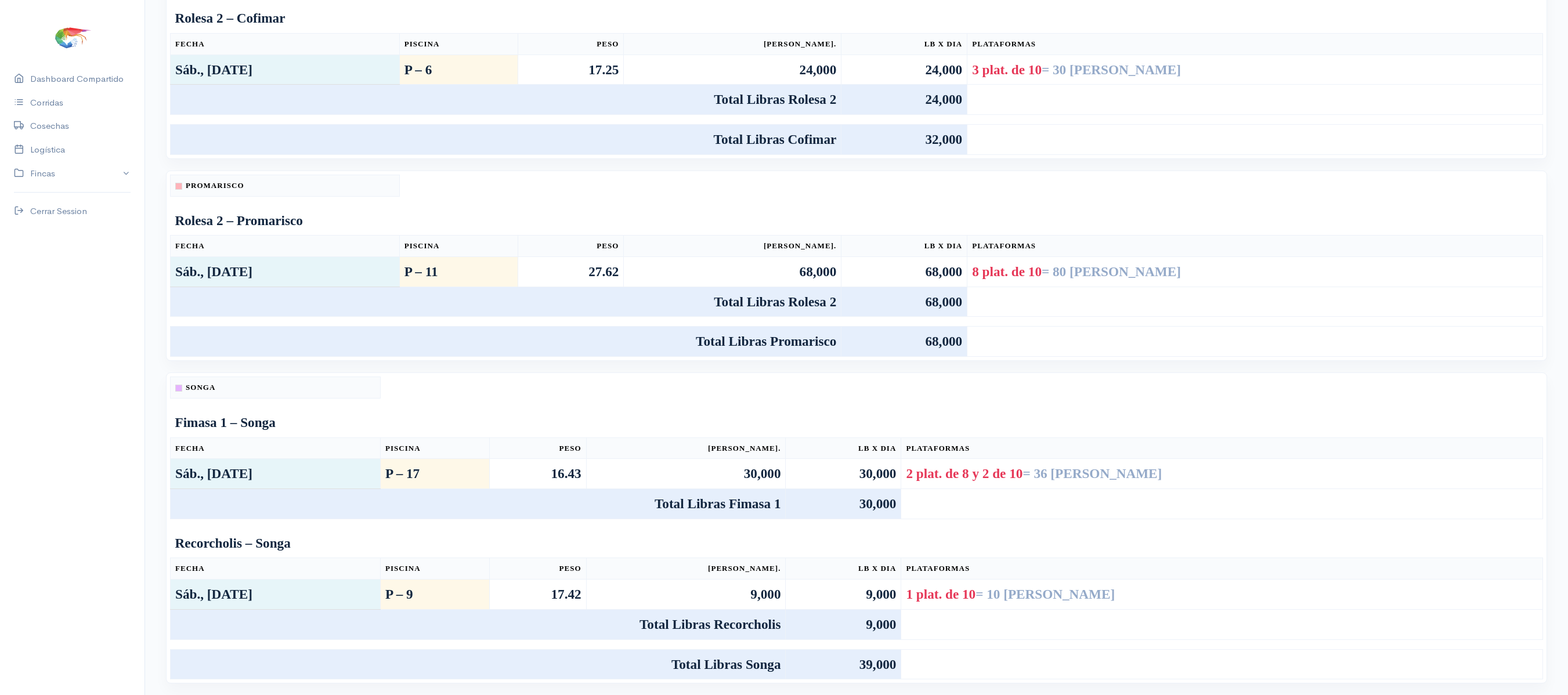
scroll to position [0, 0]
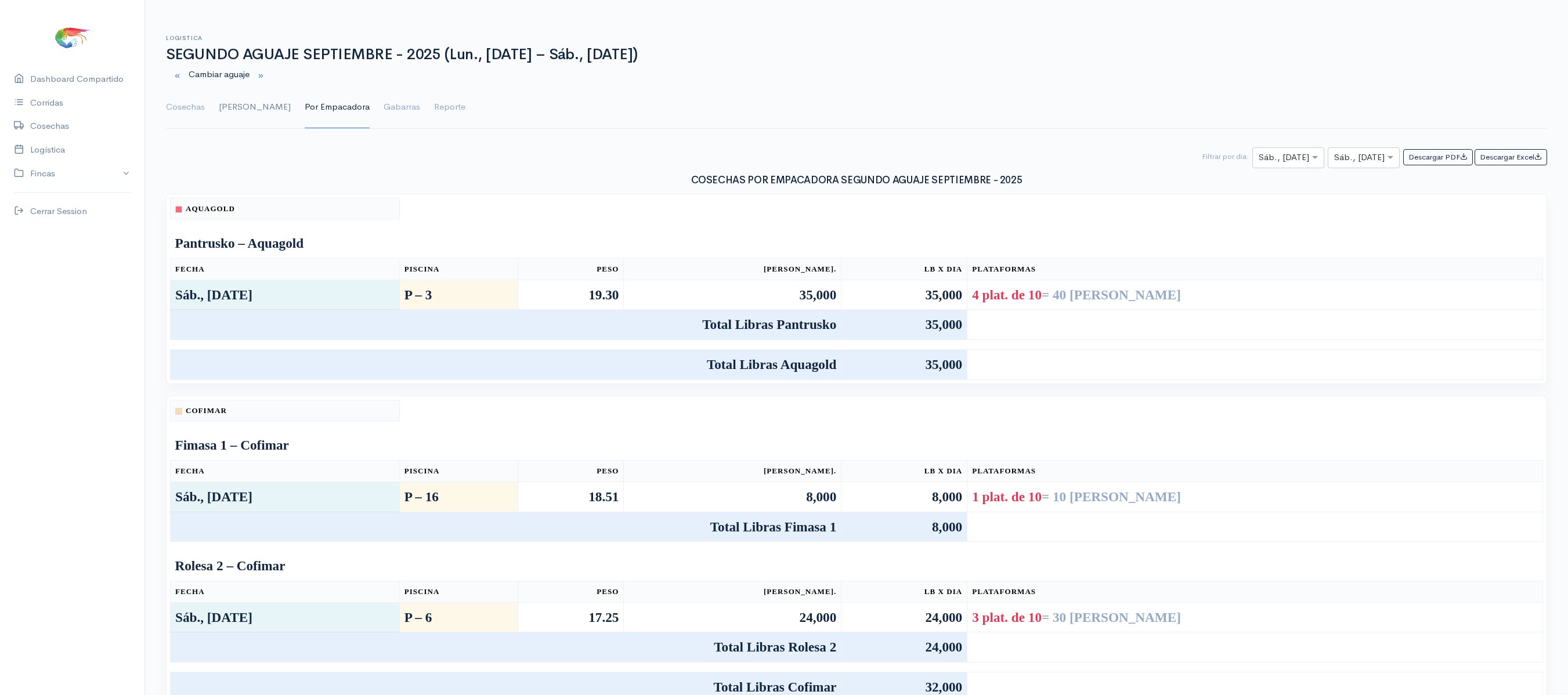
click at [225, 101] on link "[PERSON_NAME]" at bounding box center [254, 107] width 72 height 42
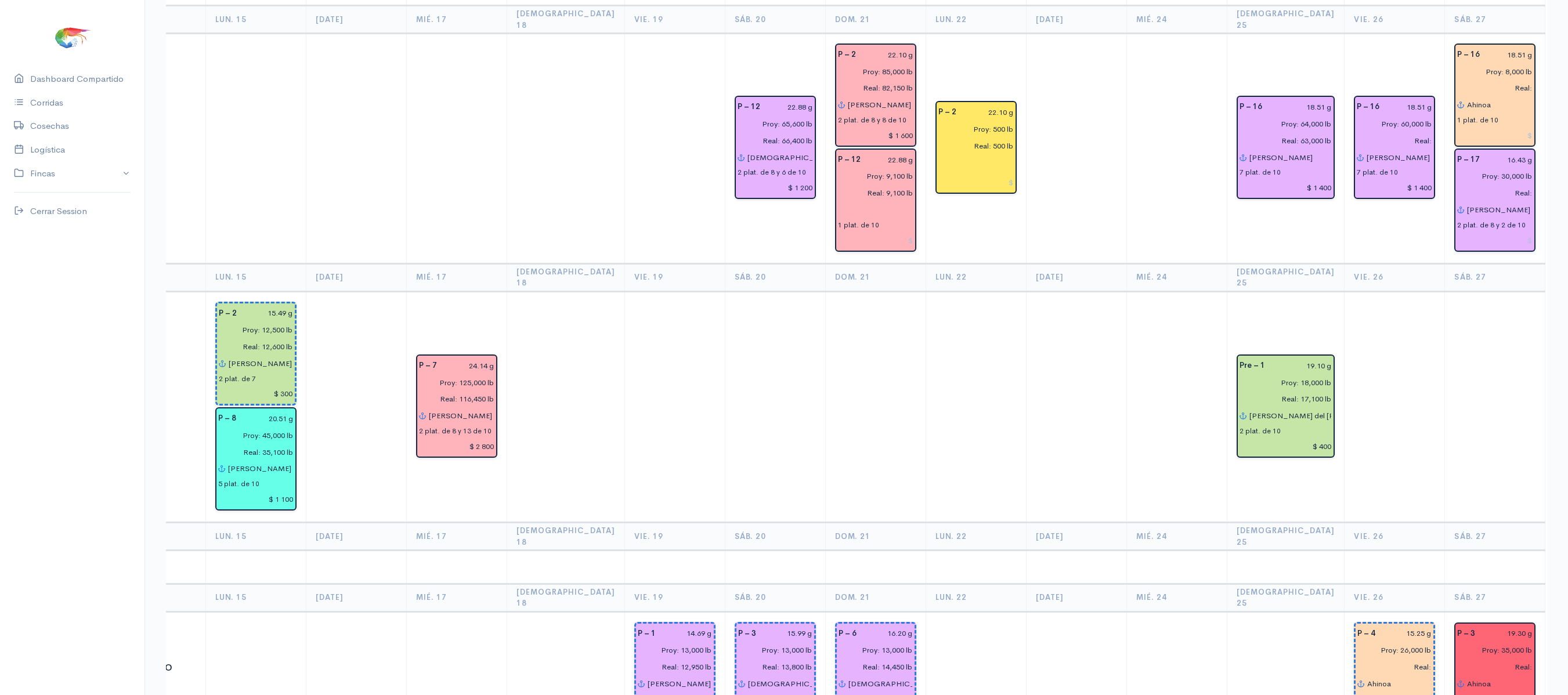
scroll to position [861, 0]
click at [1467, 96] on input "Ahinoa" at bounding box center [1500, 104] width 67 height 17
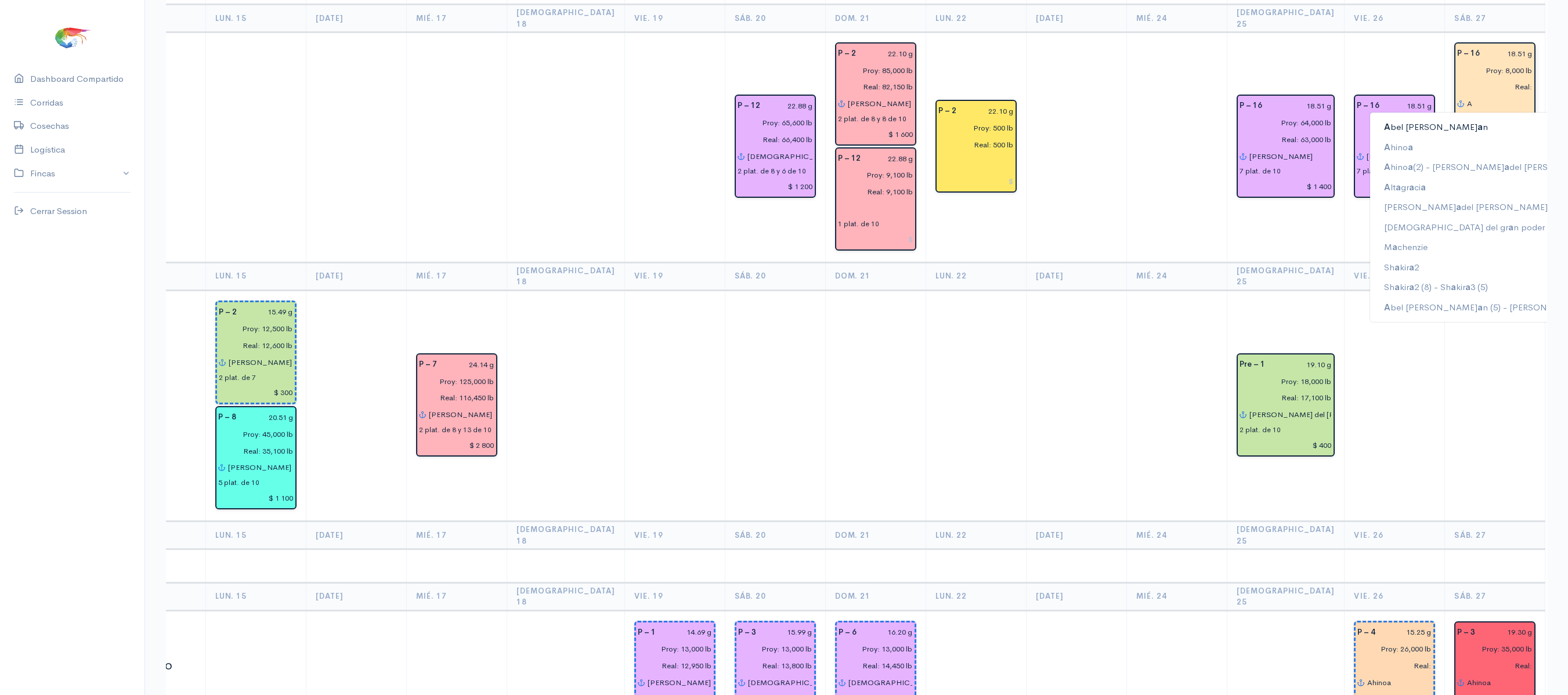
click at [1425, 117] on button "A bel [PERSON_NAME] a n" at bounding box center [1500, 127] width 260 height 21
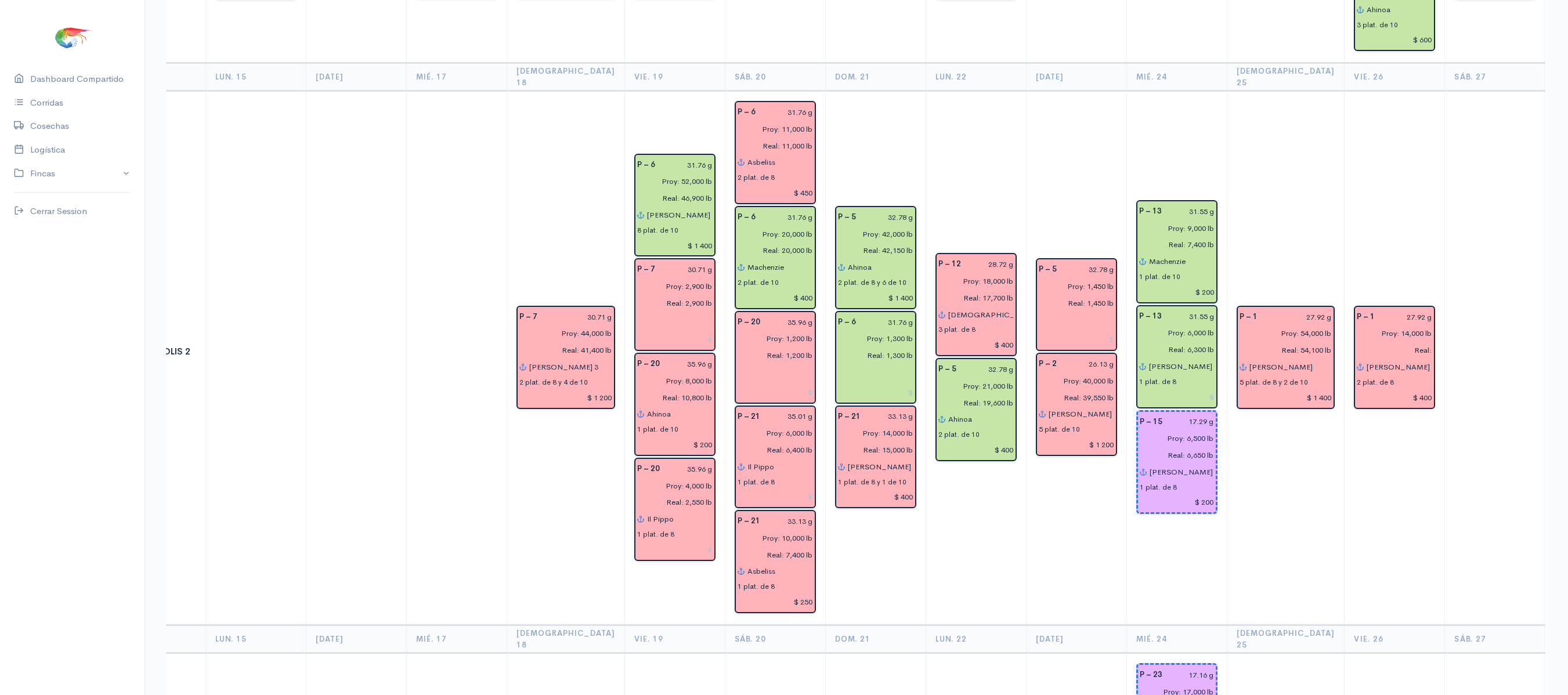
scroll to position [2559, 0]
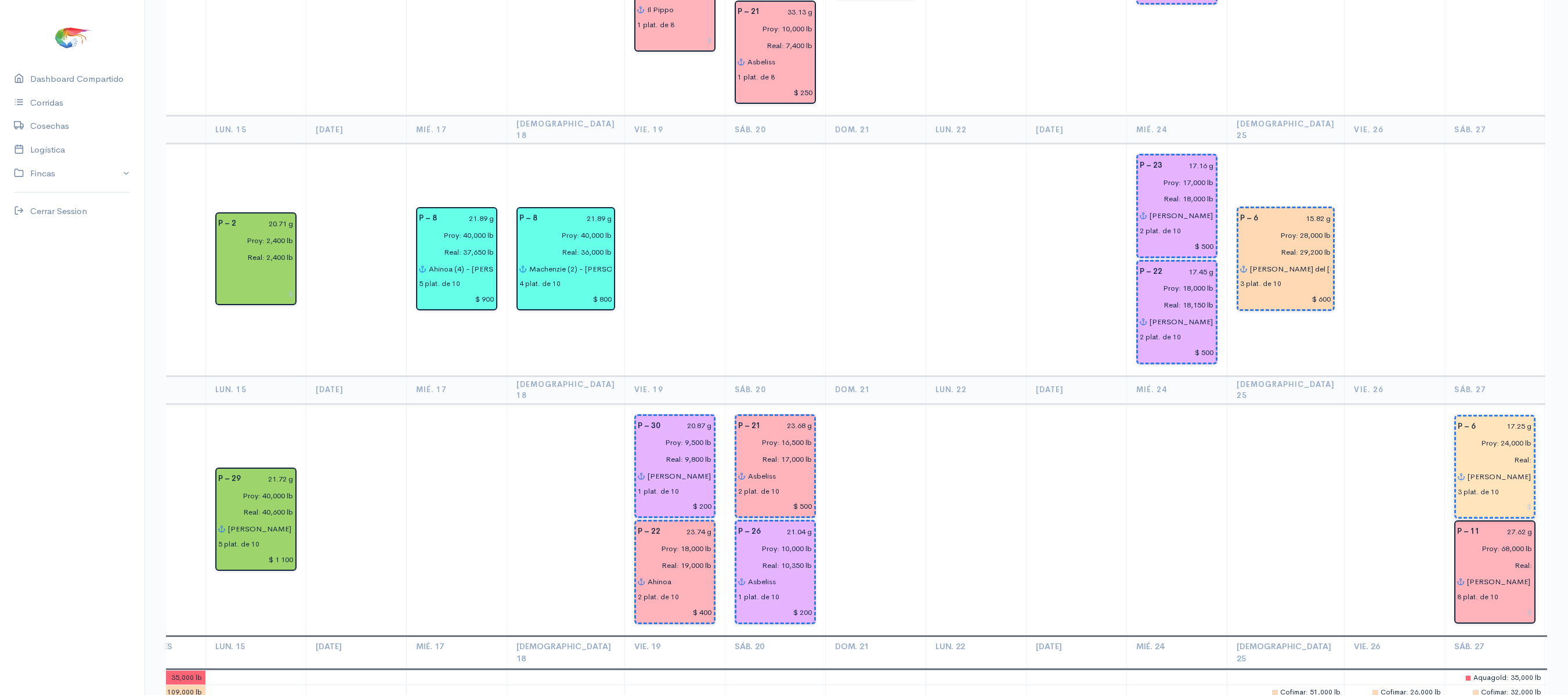
type input "[PERSON_NAME]"
click at [1469, 468] on input "[PERSON_NAME]" at bounding box center [1500, 477] width 65 height 17
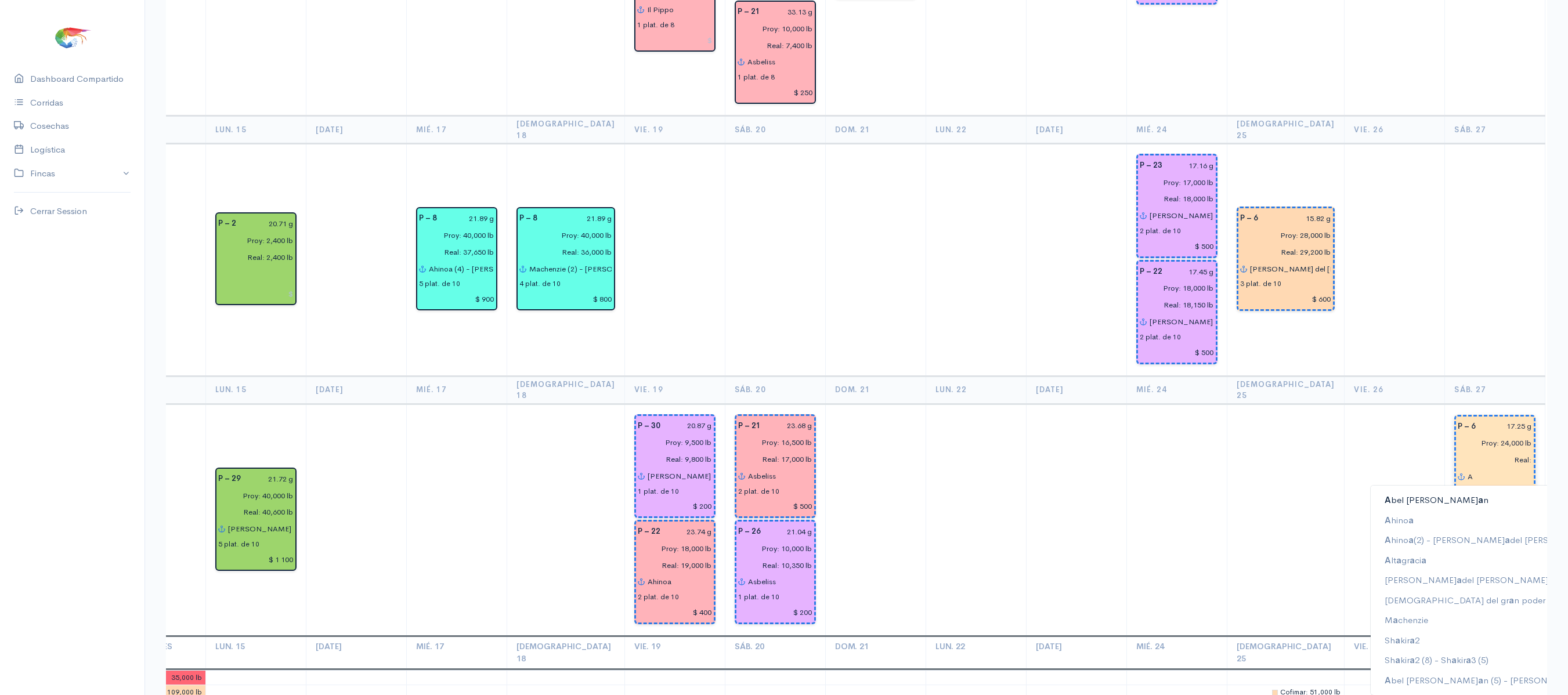
click at [1432, 490] on button "A bel [PERSON_NAME] a n" at bounding box center [1501, 500] width 260 height 21
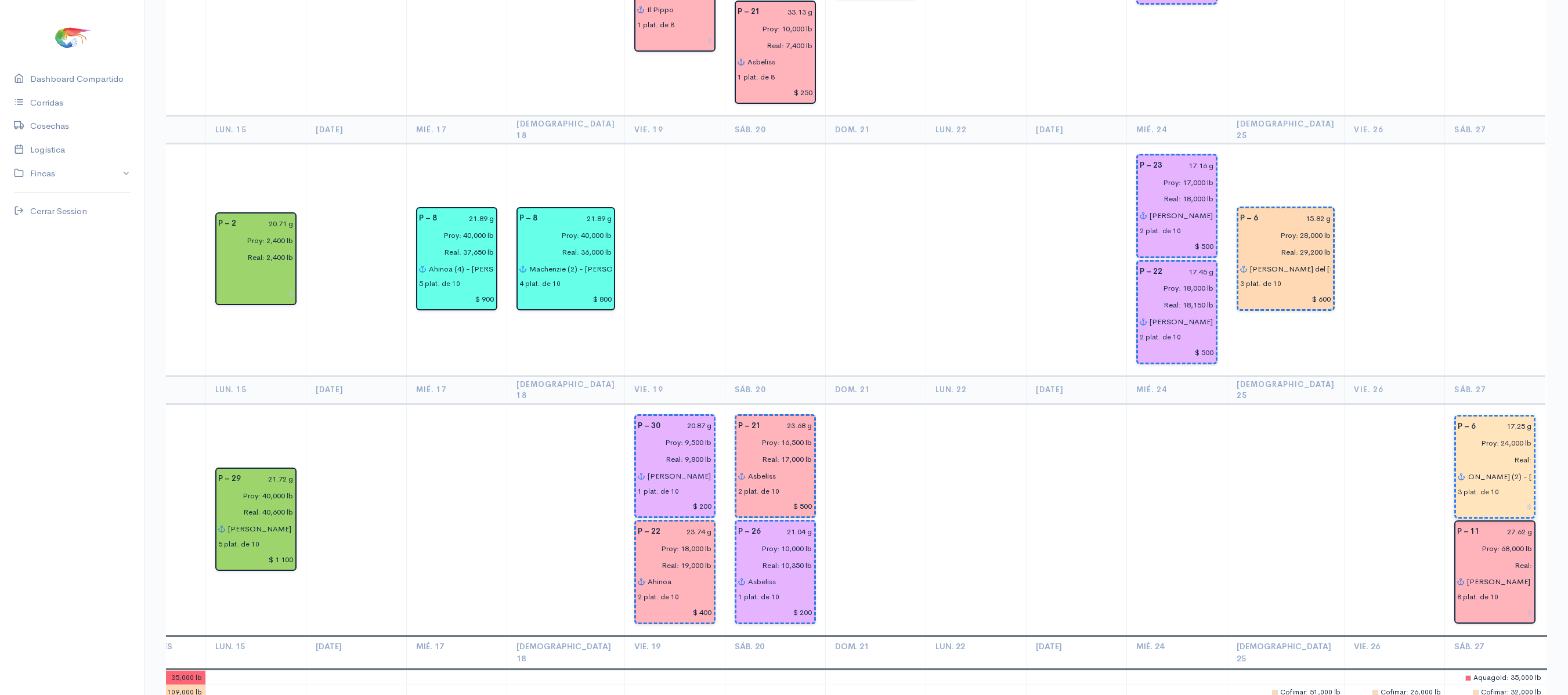
scroll to position [0, 23]
type input "[PERSON_NAME] (2) - [PERSON_NAME] (1)"
click at [1354, 404] on td at bounding box center [1395, 520] width 100 height 232
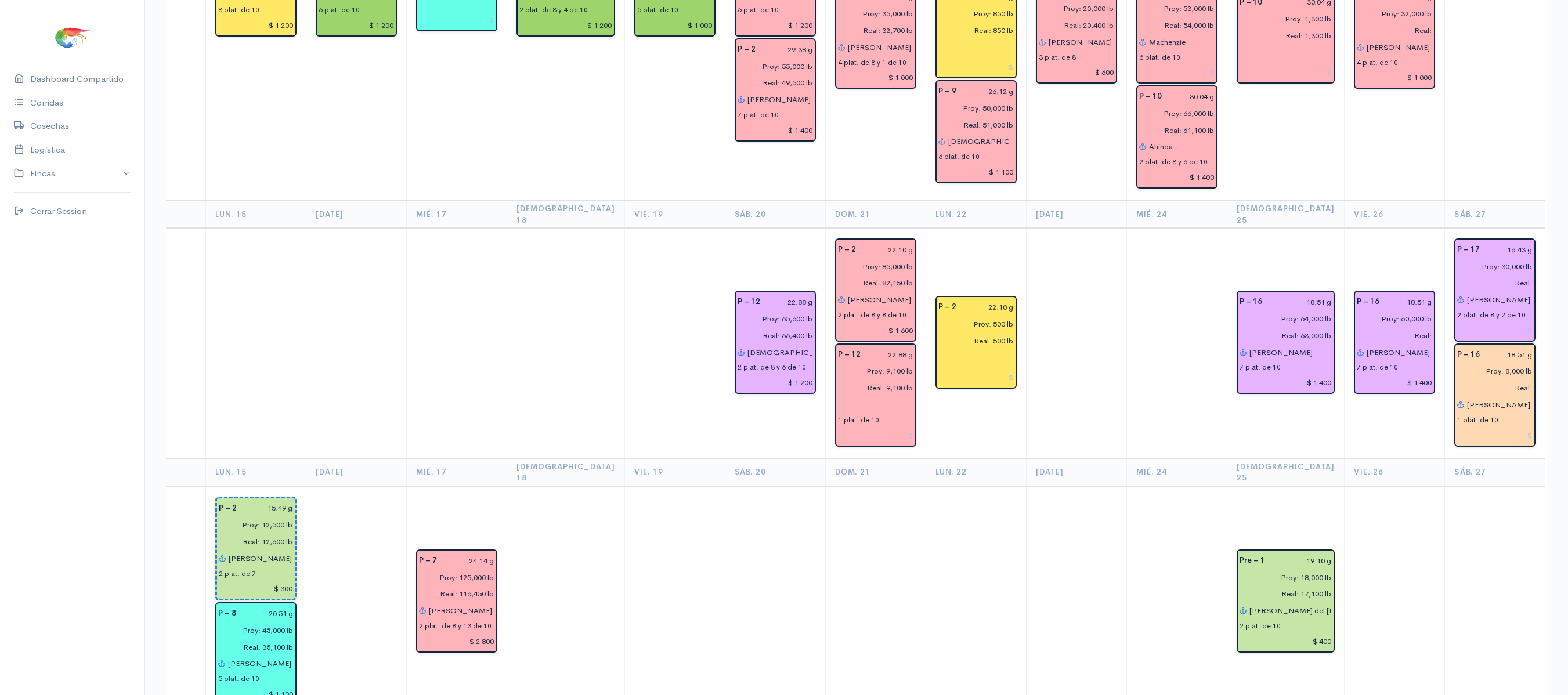
scroll to position [663, 0]
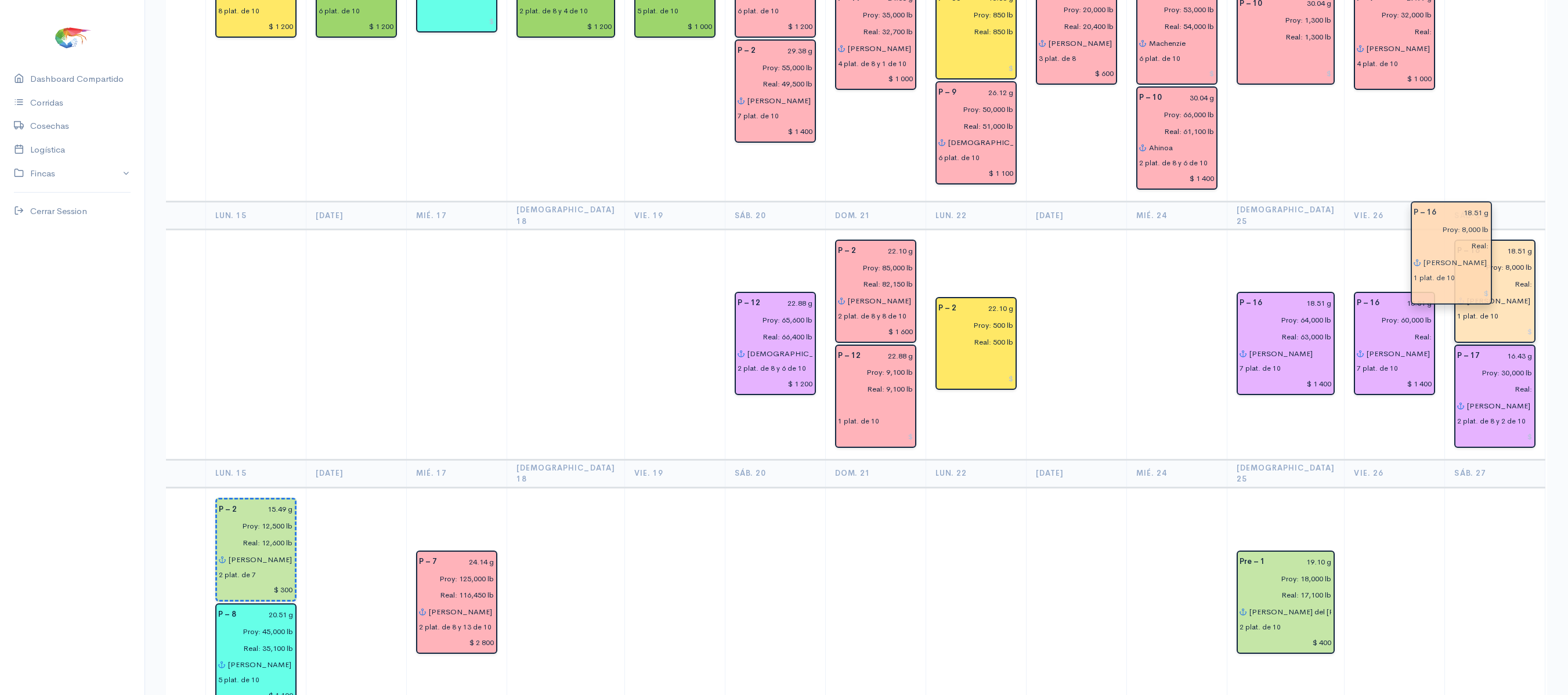
drag, startPoint x: 1455, startPoint y: 378, endPoint x: 1449, endPoint y: 273, distance: 105.2
click at [1445, 516] on td at bounding box center [1495, 602] width 100 height 231
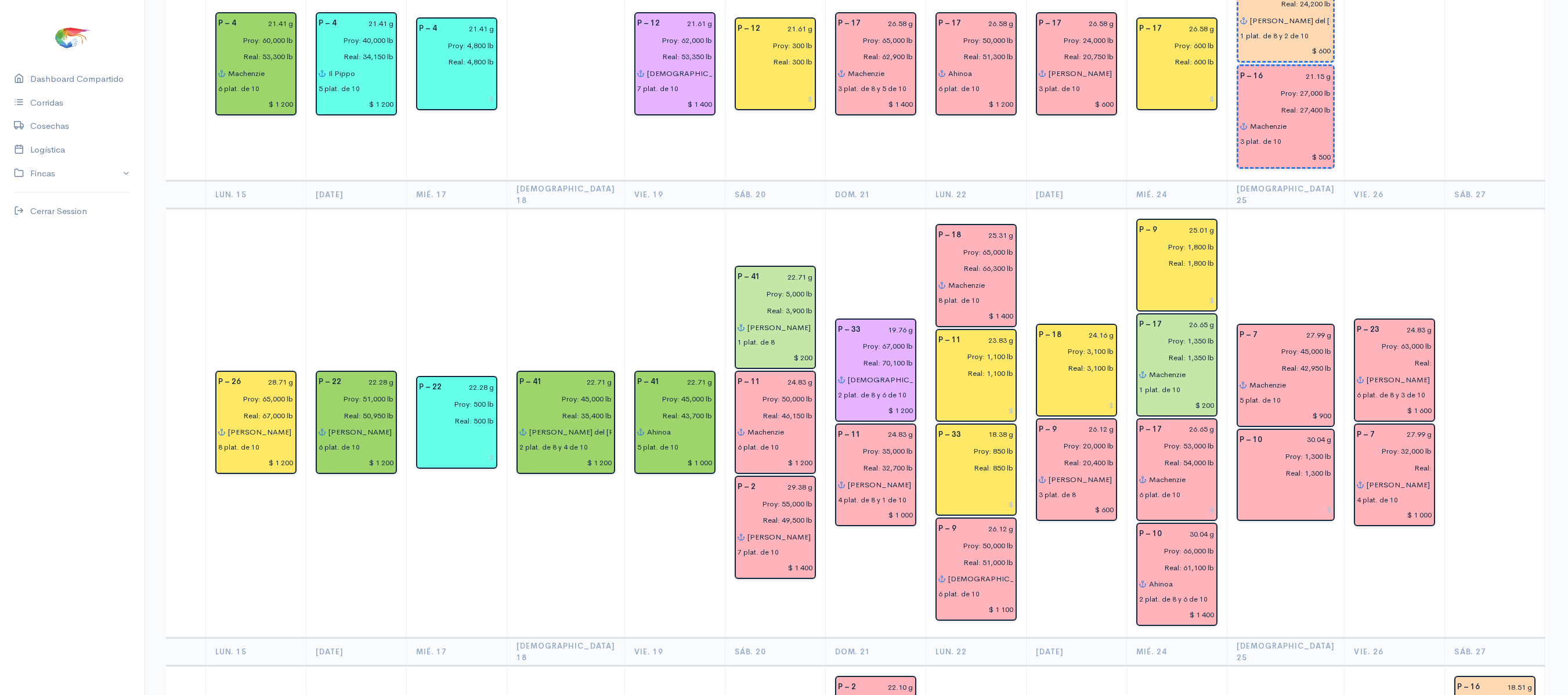
scroll to position [229, 0]
drag, startPoint x: 1373, startPoint y: 436, endPoint x: 1337, endPoint y: 342, distance: 100.7
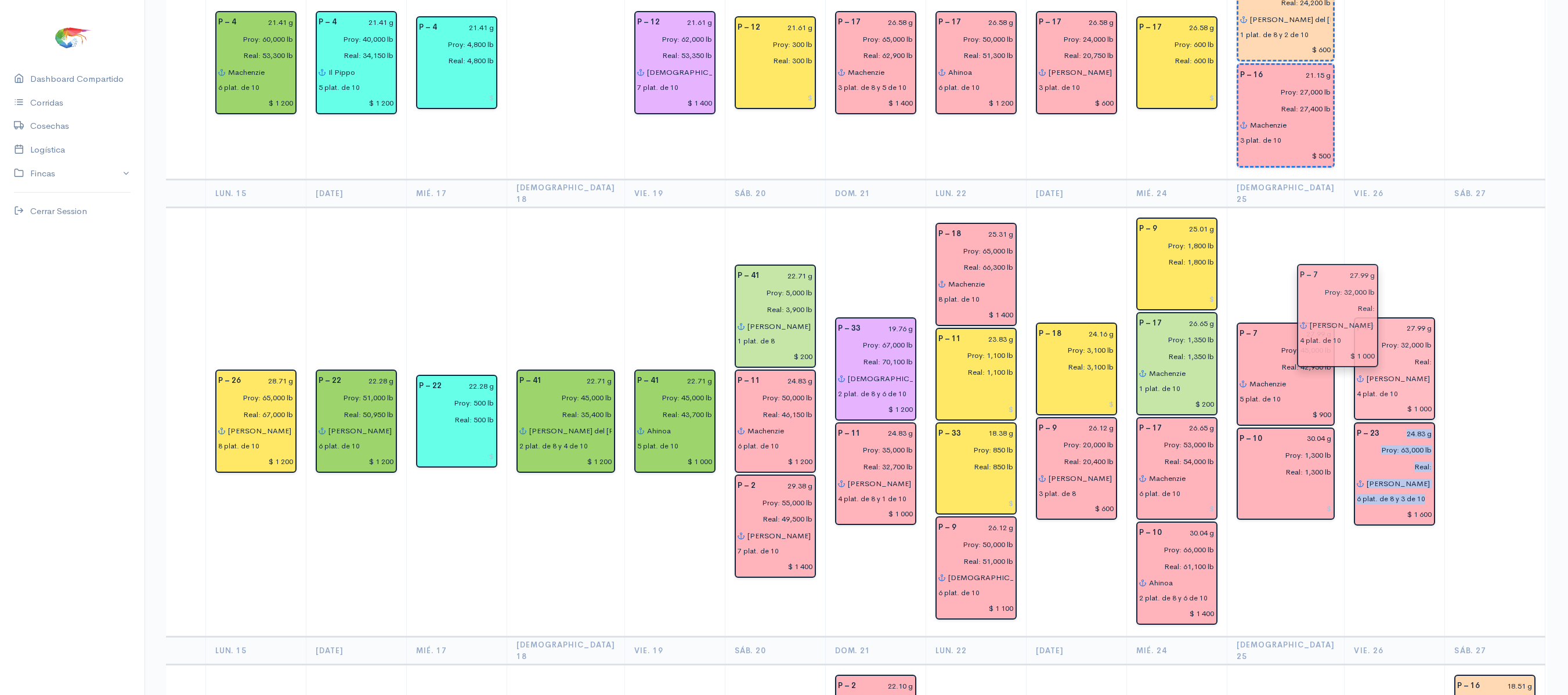
drag, startPoint x: 1337, startPoint y: 342, endPoint x: 1356, endPoint y: 292, distance: 53.5
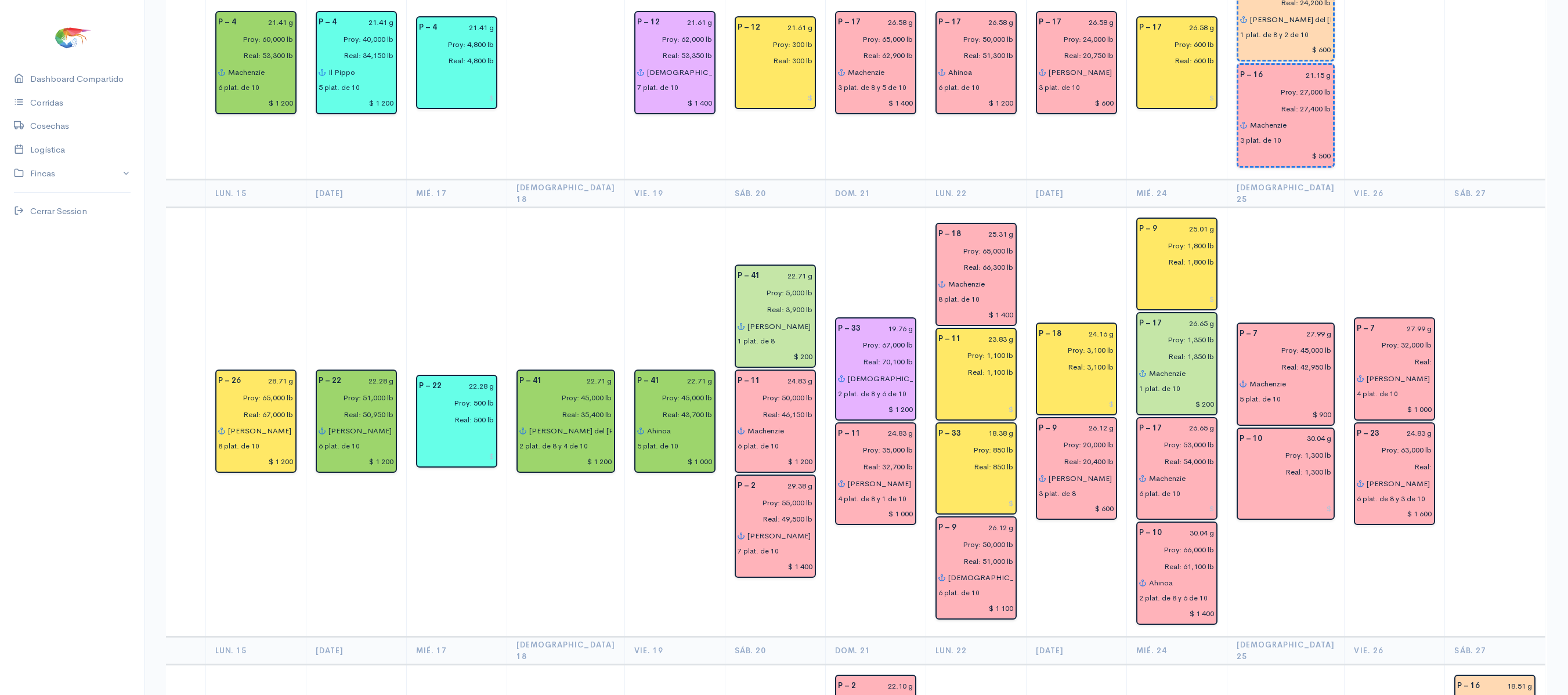
click at [1390, 229] on td "P – 7 27.99 g Proy: 32,000 lb Real: [PERSON_NAME] 2 4 plat. de 10 $ 1 000 P – 2…" at bounding box center [1395, 422] width 100 height 429
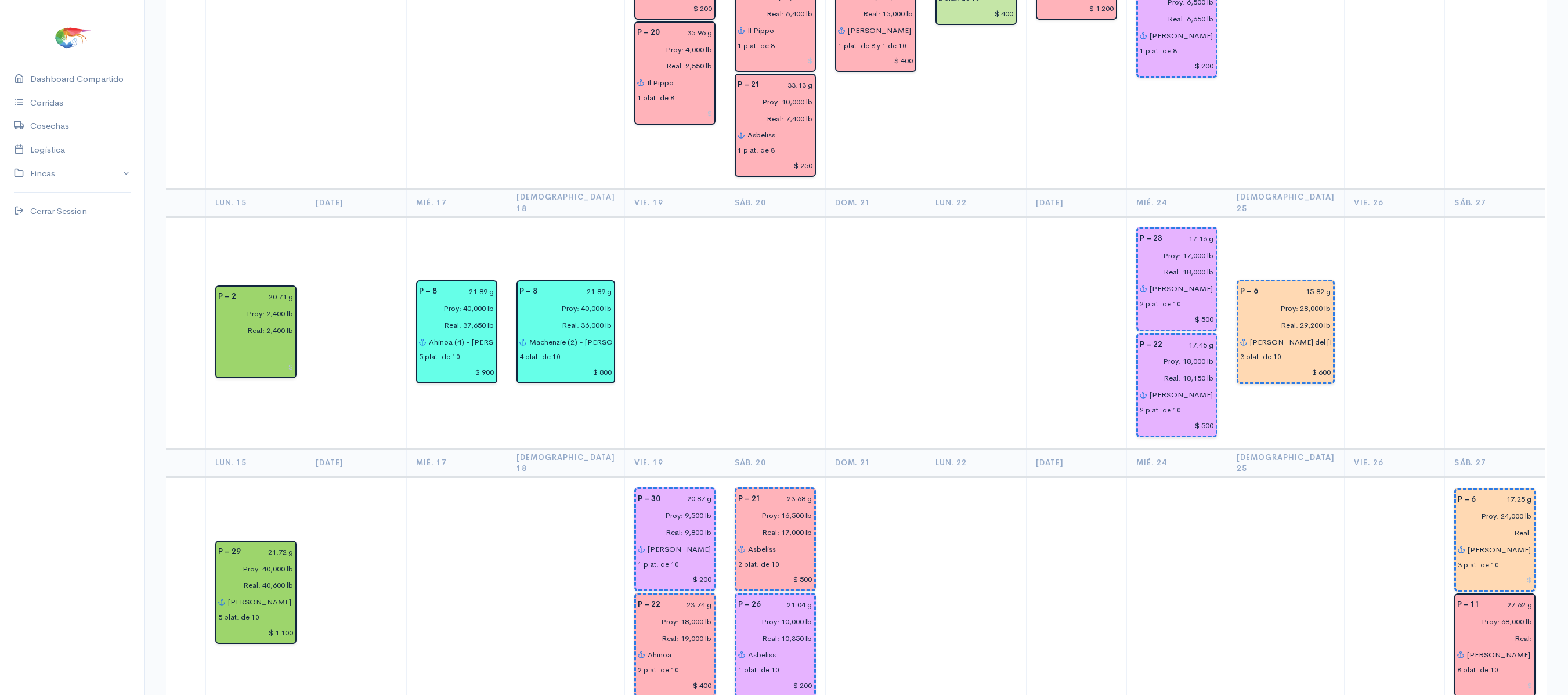
scroll to position [2559, 0]
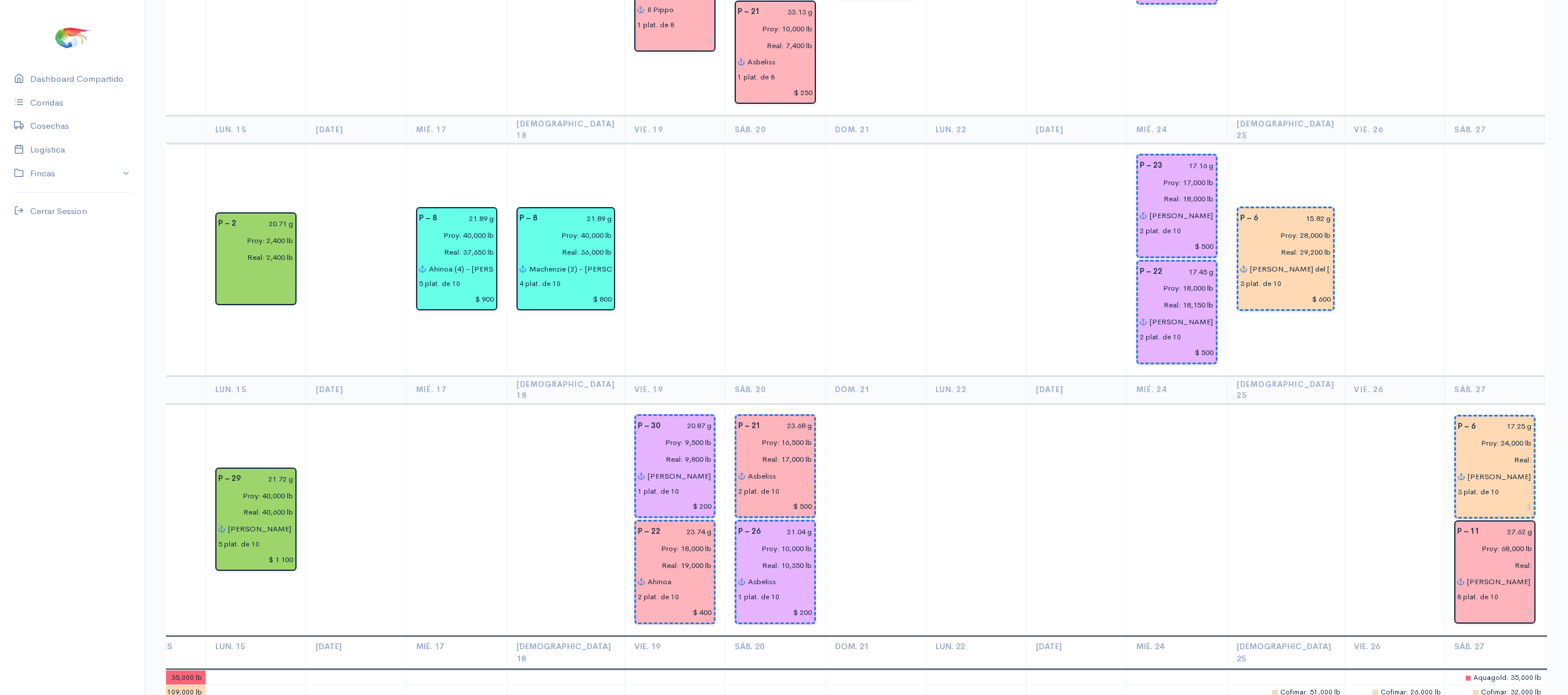
drag, startPoint x: 1393, startPoint y: 404, endPoint x: 1130, endPoint y: 356, distance: 267.3
click at [1130, 404] on tr "Rolesa 2 186,000 lb P – 29 21.72 g Proy: 40,000 lb Real: 40,600 lb [PERSON_NAME…" at bounding box center [847, 520] width 1473 height 232
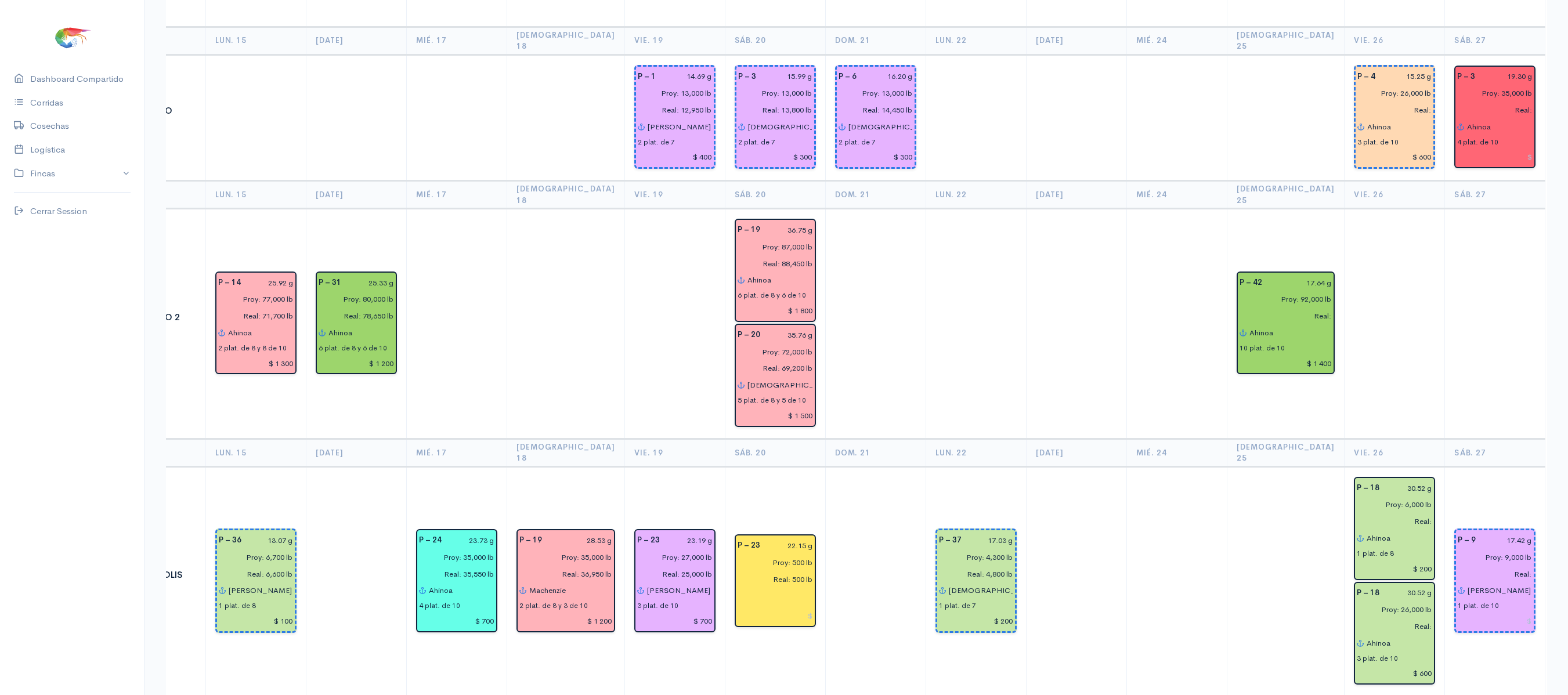
scroll to position [1538, 0]
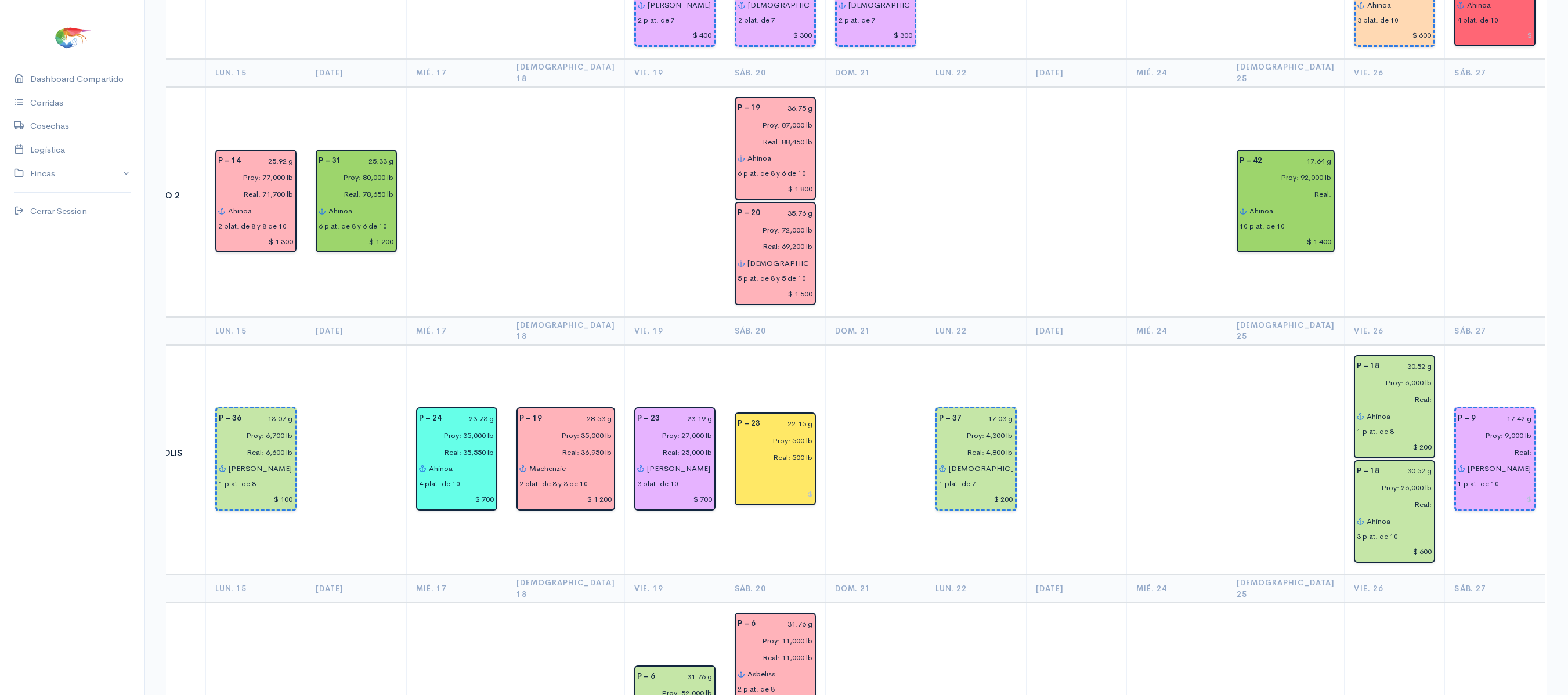
drag, startPoint x: 1434, startPoint y: 354, endPoint x: 1251, endPoint y: -140, distance: 526.8
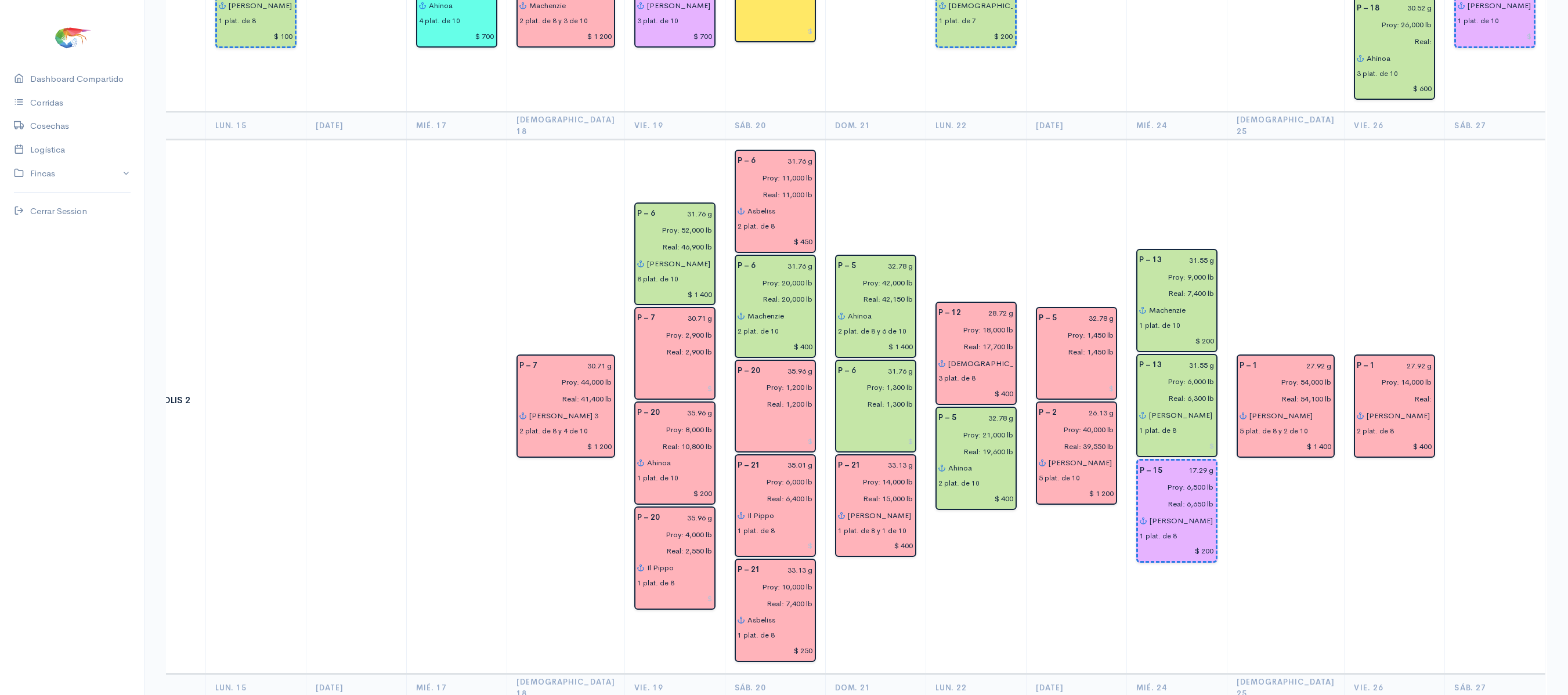
scroll to position [2559, 0]
